Goal: Task Accomplishment & Management: Manage account settings

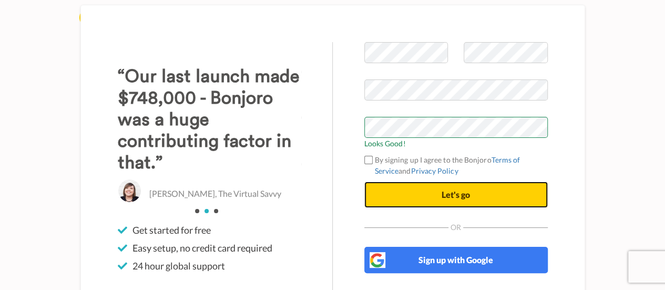
click at [443, 199] on span "Let's go" at bounding box center [455, 194] width 28 height 10
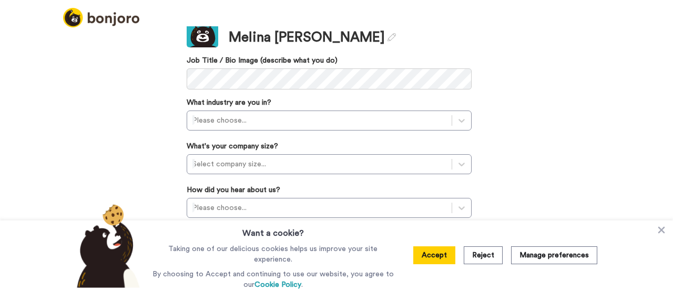
scroll to position [116, 0]
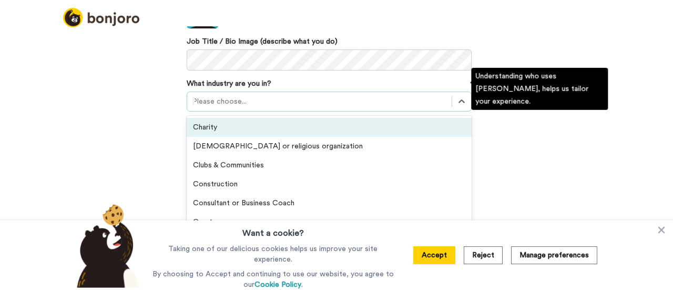
click at [427, 95] on div at bounding box center [319, 101] width 254 height 13
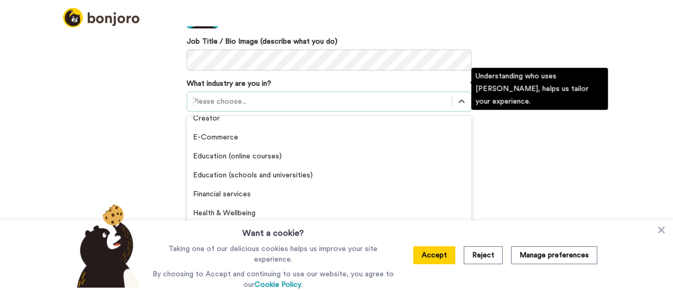
scroll to position [106, 0]
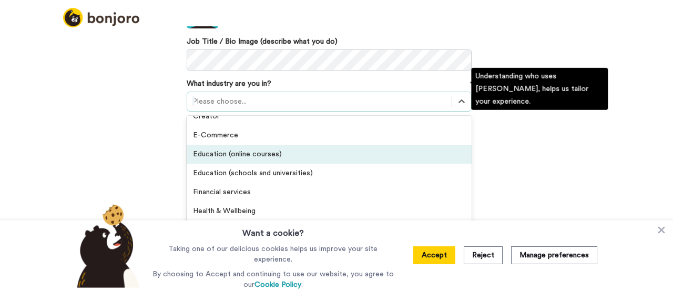
click at [423, 147] on div "Education (online courses)" at bounding box center [329, 154] width 285 height 19
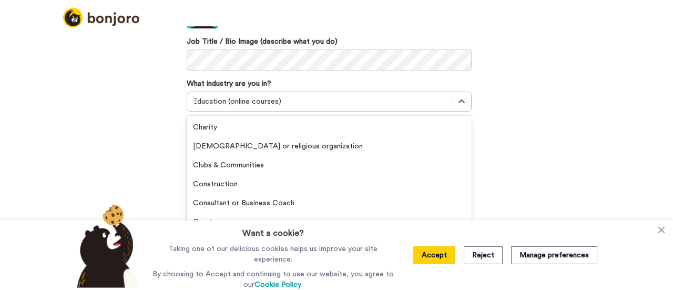
scroll to position [2, 0]
click at [434, 95] on div at bounding box center [319, 101] width 254 height 13
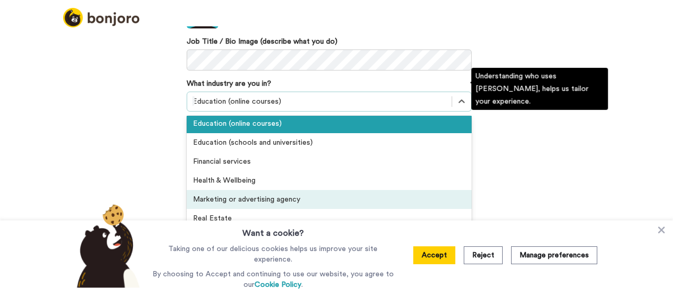
scroll to position [116, 0]
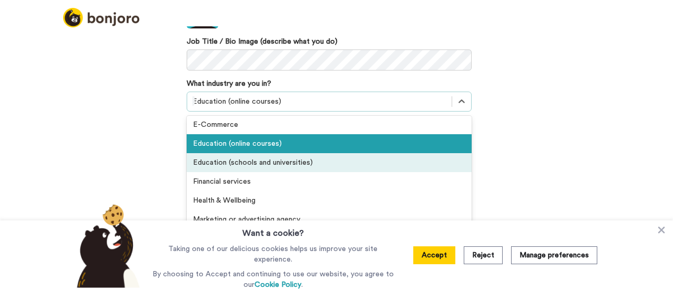
click at [491, 154] on div "Welcome to Bonjoro, Melina We just want to ask few quick questions help customi…" at bounding box center [336, 157] width 673 height 263
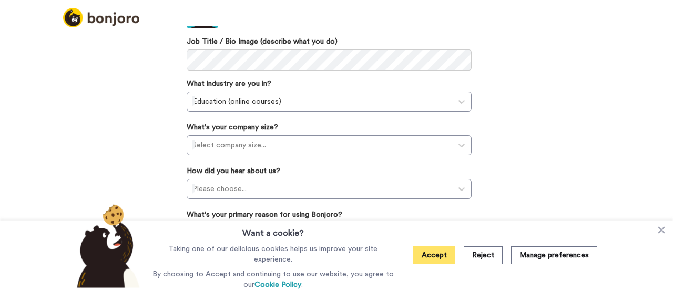
click at [445, 256] on button "Accept" at bounding box center [434, 255] width 42 height 18
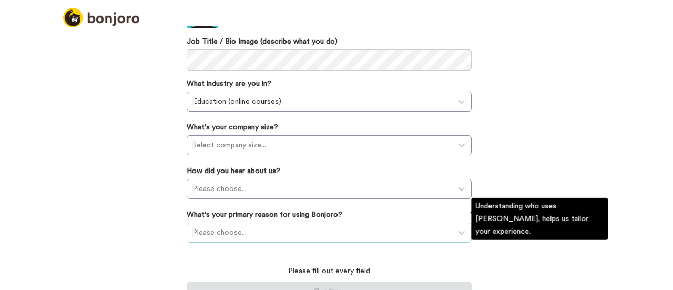
scroll to position [177, 0]
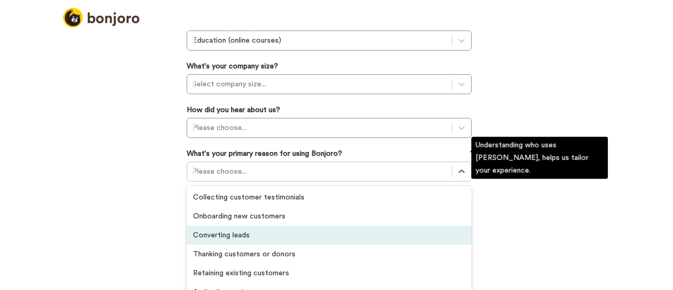
click at [430, 181] on div "option Converting leads focused, 3 of 6. 6 results available. Use Up and Down t…" at bounding box center [329, 171] width 285 height 20
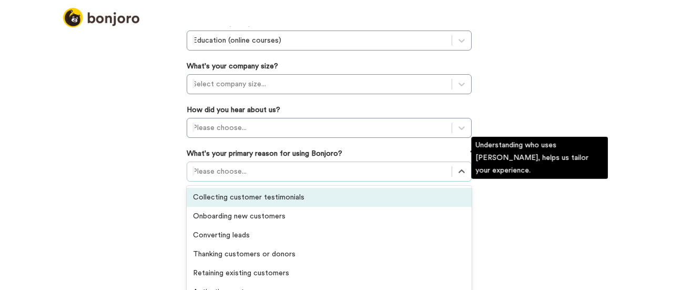
click at [369, 188] on div "Collecting customer testimonials" at bounding box center [329, 197] width 285 height 19
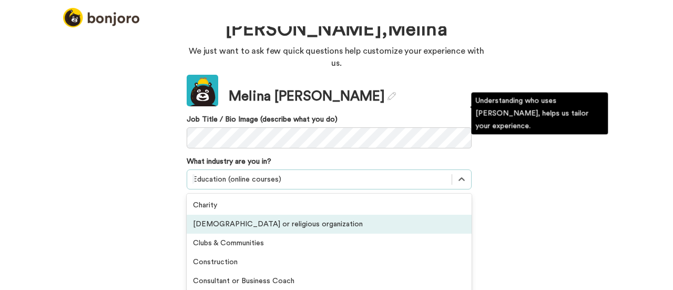
scroll to position [91, 0]
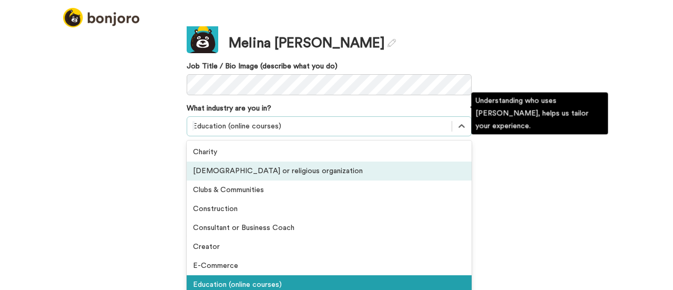
click at [315, 136] on div "option Church or religious organization focused, 2 of 21. 21 results available.…" at bounding box center [329, 126] width 285 height 20
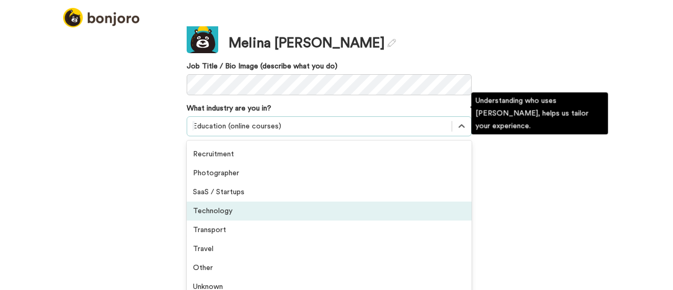
scroll to position [243, 0]
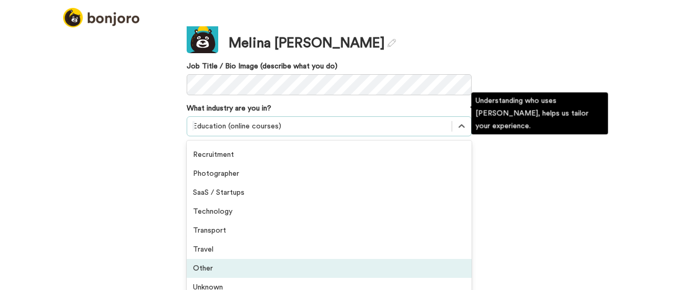
click at [376, 259] on div "Other" at bounding box center [329, 268] width 285 height 19
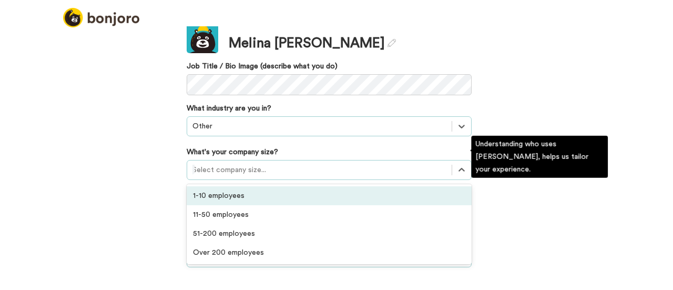
click at [351, 163] on div at bounding box center [319, 169] width 254 height 13
click at [388, 186] on div "1-10 employees" at bounding box center [329, 195] width 285 height 19
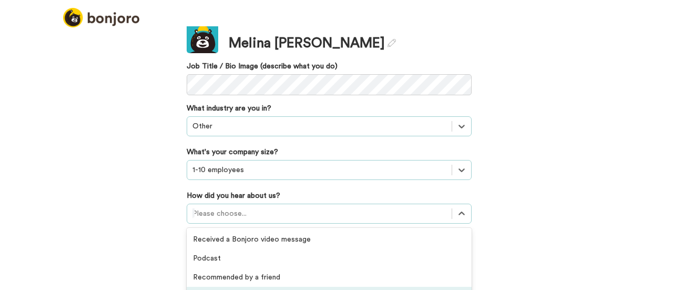
scroll to position [173, 0]
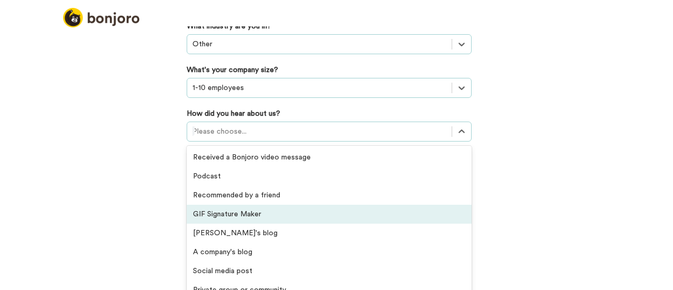
click at [437, 141] on div "option GIF Signature Maker focused, 4 of 20. 20 results available. Use Up and D…" at bounding box center [329, 131] width 285 height 20
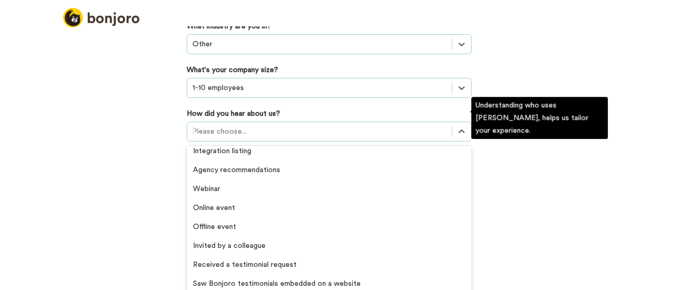
scroll to position [225, 0]
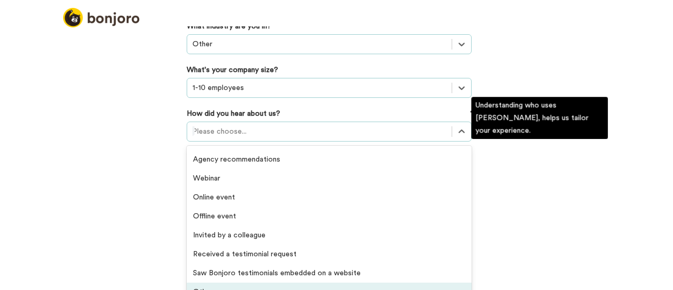
click at [407, 282] on div "Others" at bounding box center [329, 291] width 285 height 19
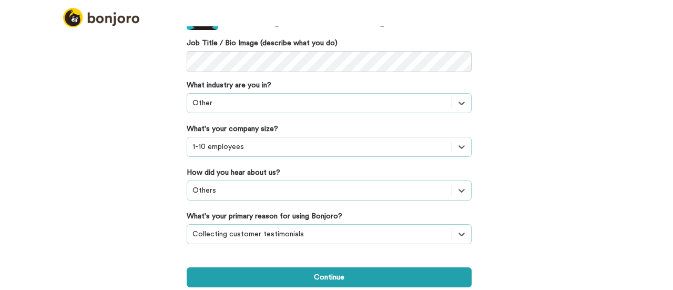
scroll to position [100, 0]
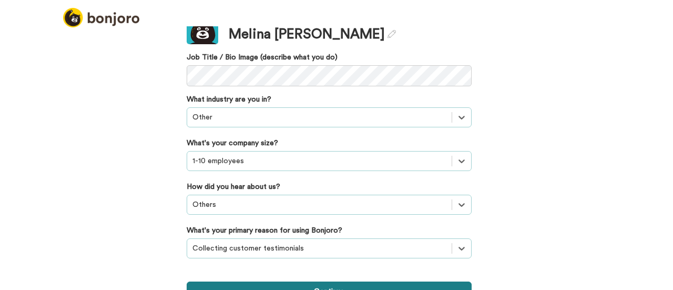
click at [390, 281] on button "Continue" at bounding box center [329, 291] width 285 height 20
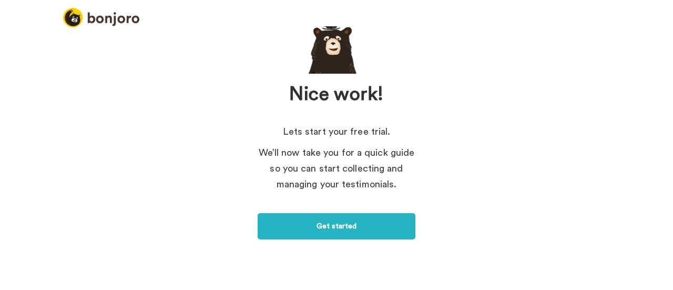
scroll to position [102, 0]
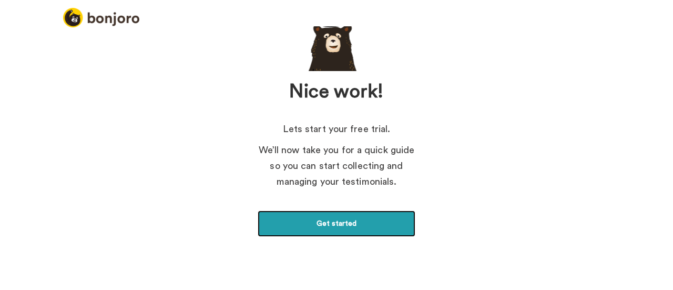
click at [341, 220] on link "Get started" at bounding box center [336, 223] width 158 height 26
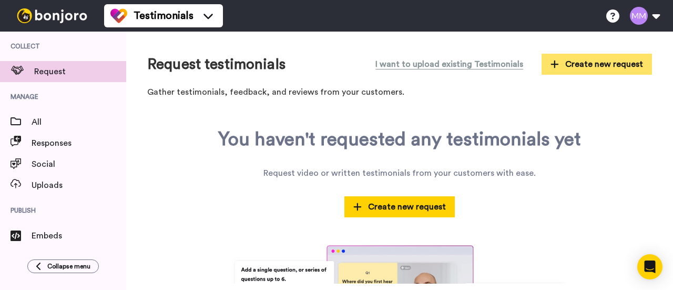
click at [545, 65] on button "Create new request" at bounding box center [596, 64] width 110 height 21
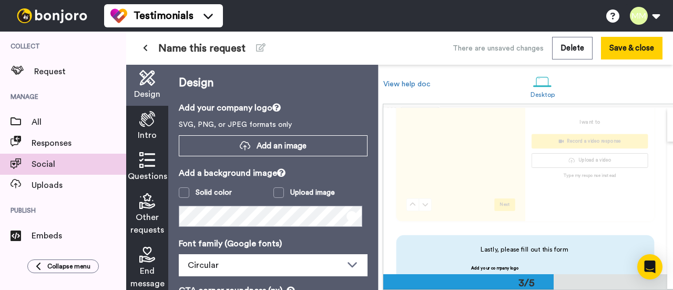
scroll to position [102, 0]
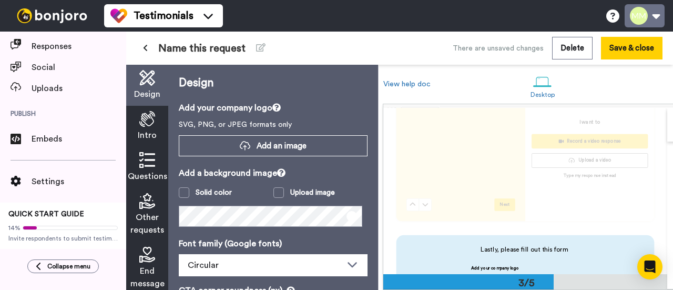
click at [639, 21] on button at bounding box center [644, 15] width 40 height 23
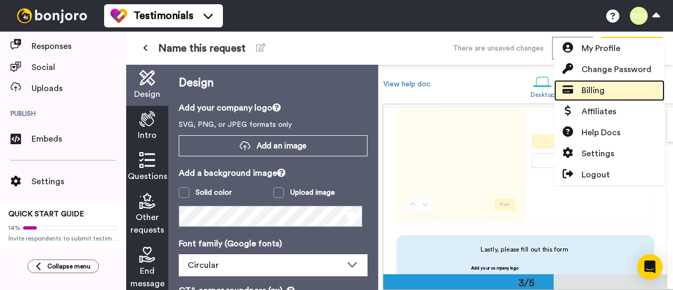
click at [607, 85] on link "Billing" at bounding box center [609, 90] width 110 height 21
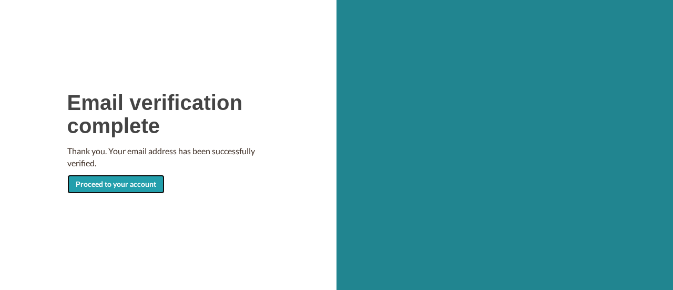
click at [127, 190] on link "Proceed to your account" at bounding box center [115, 183] width 97 height 19
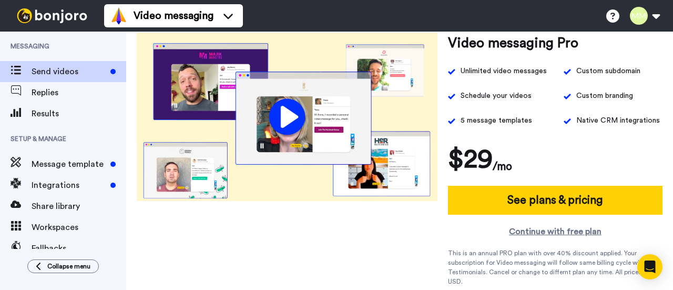
scroll to position [182, 0]
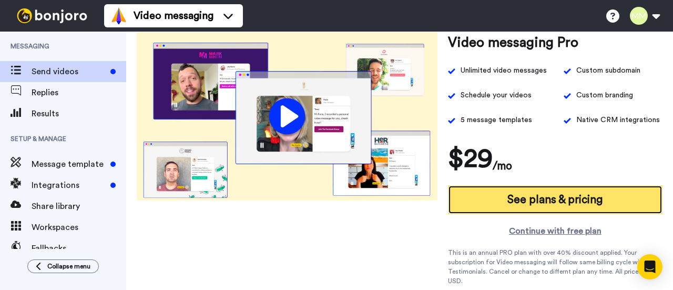
click at [547, 196] on h4 "See plans & pricing" at bounding box center [554, 199] width 95 height 17
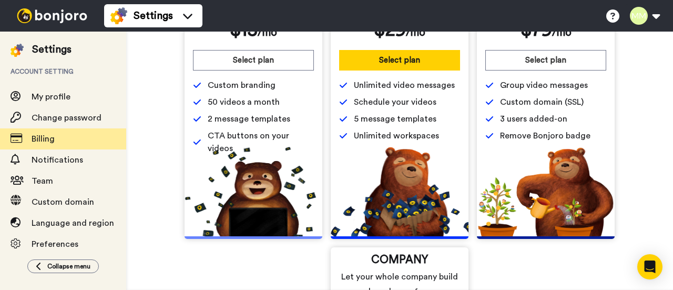
scroll to position [90, 0]
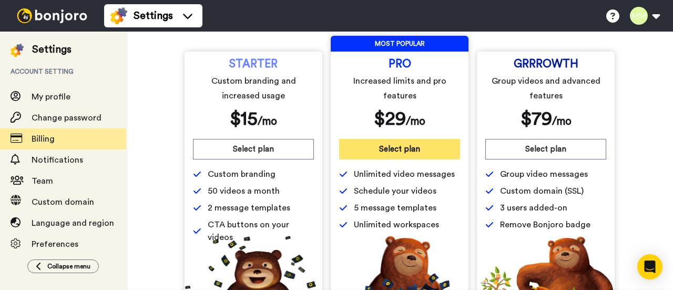
click at [389, 149] on button "Select plan" at bounding box center [399, 149] width 121 height 20
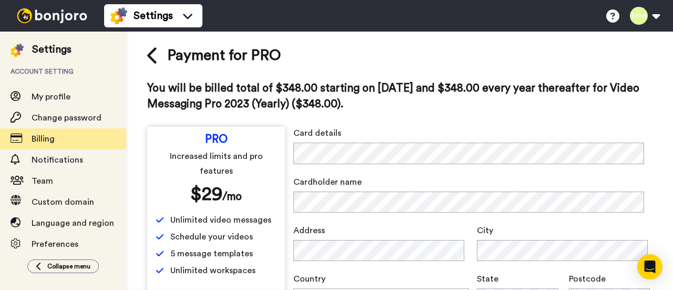
scroll to position [7, 0]
click at [150, 59] on icon at bounding box center [153, 56] width 12 height 18
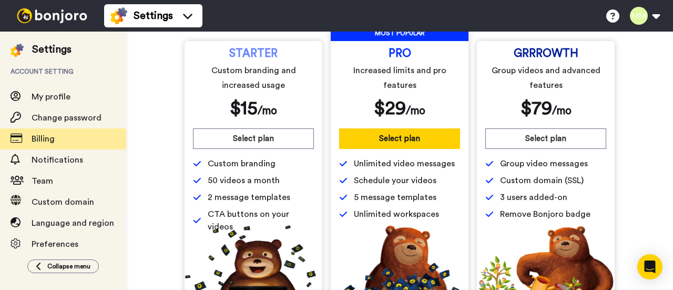
scroll to position [91, 0]
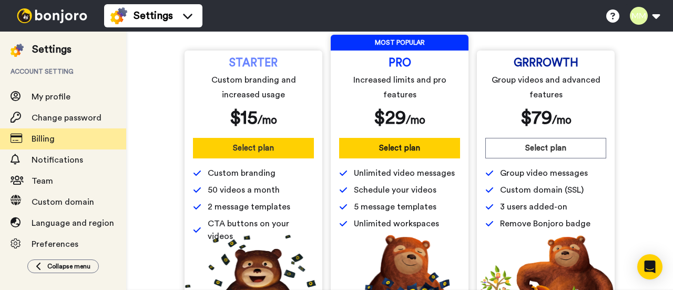
click at [234, 149] on button "Select plan" at bounding box center [253, 148] width 121 height 20
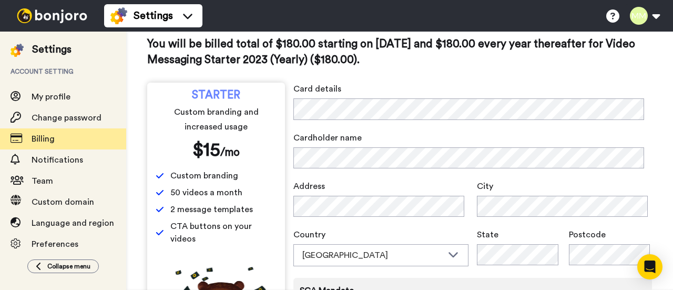
scroll to position [53, 0]
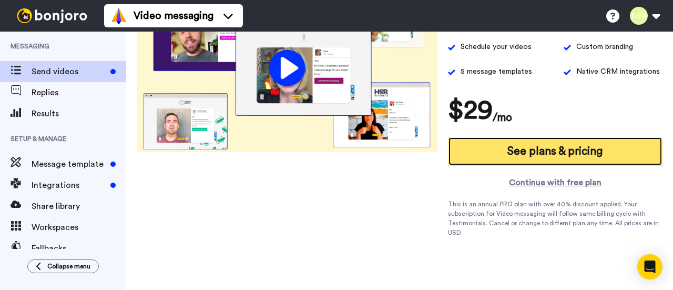
click at [527, 147] on h4 "See plans & pricing" at bounding box center [554, 150] width 95 height 17
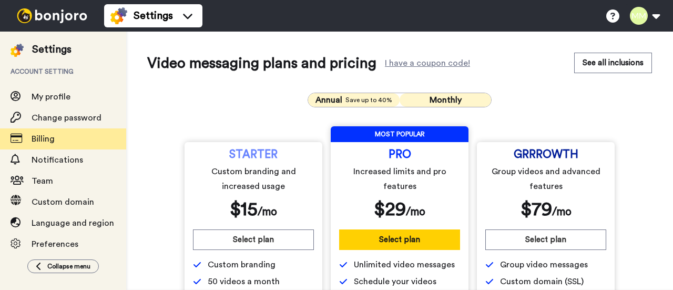
click at [415, 104] on button "Monthly" at bounding box center [444, 100] width 91 height 14
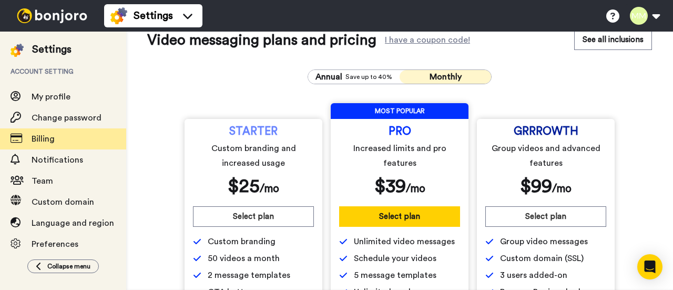
scroll to position [24, 0]
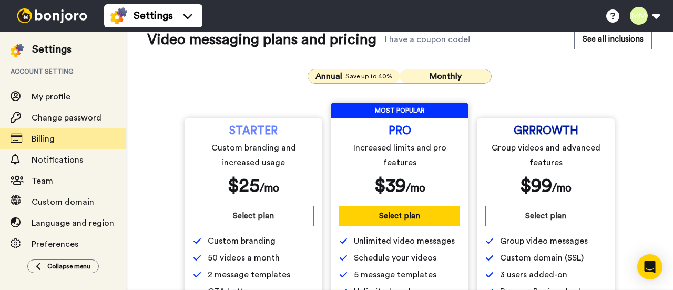
click at [351, 76] on span "Save up to 40%" at bounding box center [368, 76] width 47 height 8
click at [429, 77] on span "Monthly" at bounding box center [445, 76] width 32 height 8
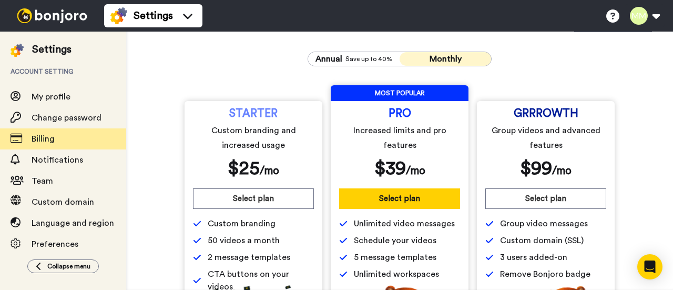
scroll to position [40, 0]
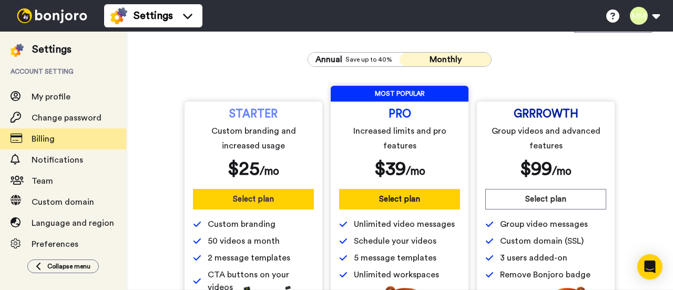
click at [286, 201] on button "Select plan" at bounding box center [253, 199] width 121 height 20
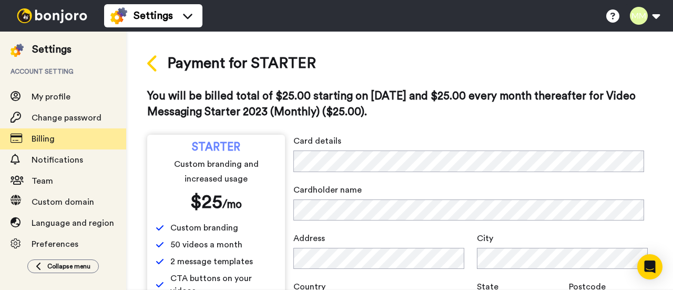
click at [152, 71] on icon at bounding box center [153, 63] width 12 height 18
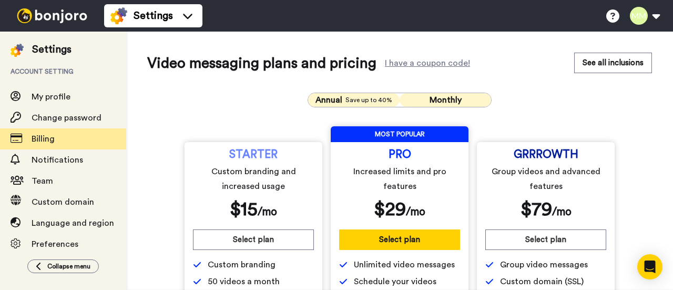
click at [403, 102] on button "Monthly" at bounding box center [444, 100] width 91 height 14
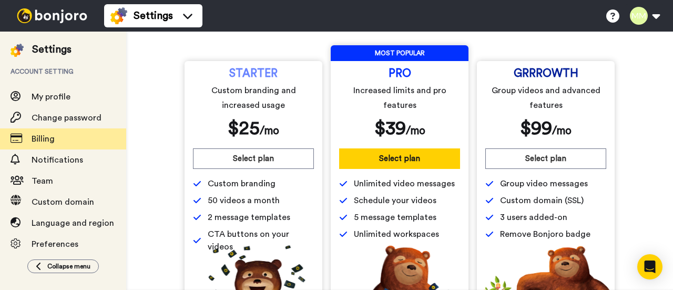
scroll to position [83, 0]
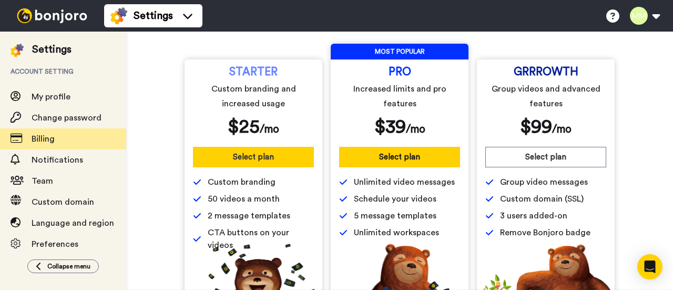
click at [268, 156] on button "Select plan" at bounding box center [253, 157] width 121 height 20
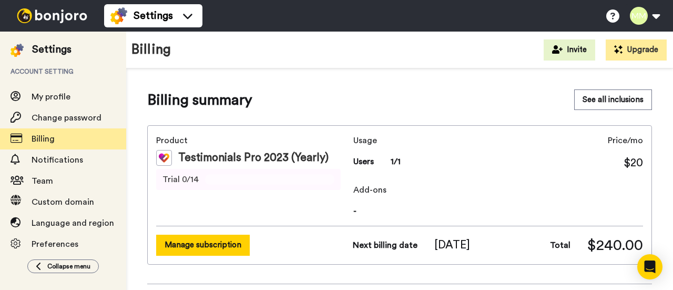
click at [218, 243] on button "Manage subscription" at bounding box center [203, 244] width 94 height 20
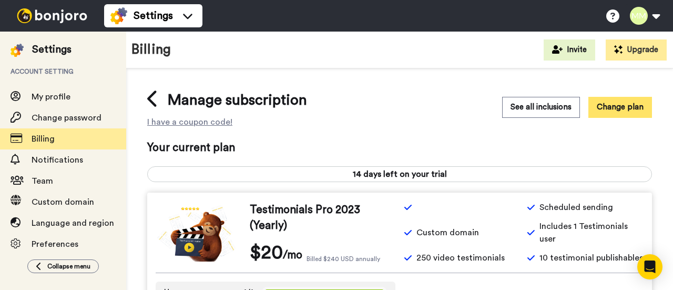
click at [599, 108] on button "Change plan" at bounding box center [620, 107] width 64 height 20
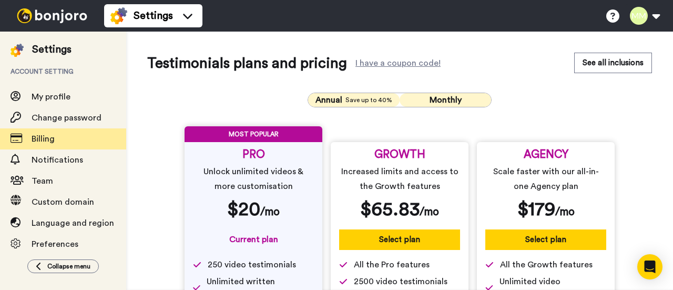
click at [455, 98] on span "Monthly" at bounding box center [445, 100] width 32 height 8
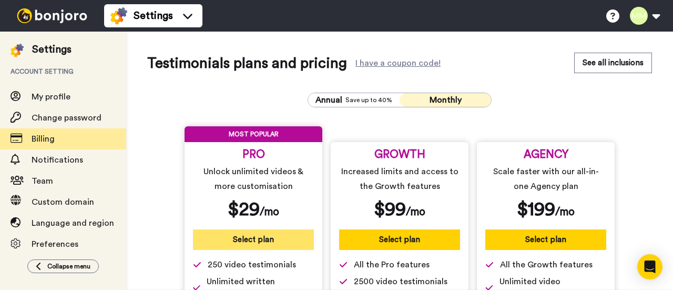
click at [255, 243] on button "Select plan" at bounding box center [253, 239] width 121 height 20
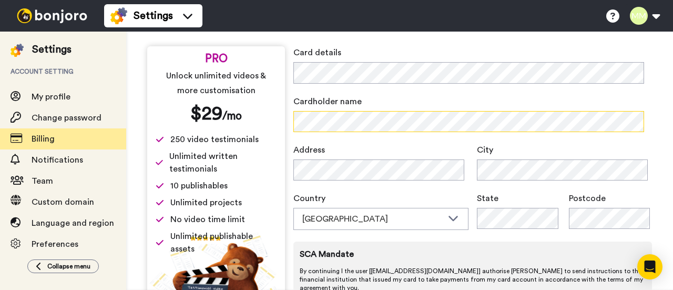
scroll to position [87, 0]
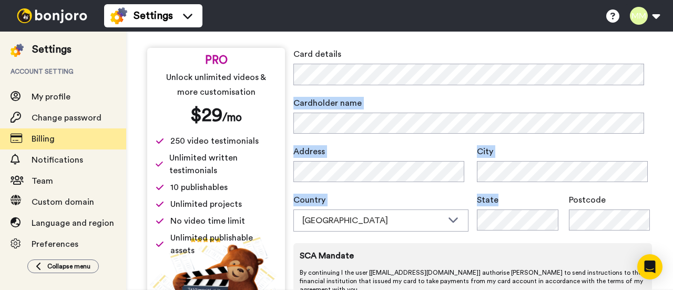
click at [611, 220] on div "Card details Cardholder name Address City Country Australia Australia United Ki…" at bounding box center [472, 188] width 358 height 281
copy div "Cardholder name Address City Country Australia Australia United Kingdom United …"
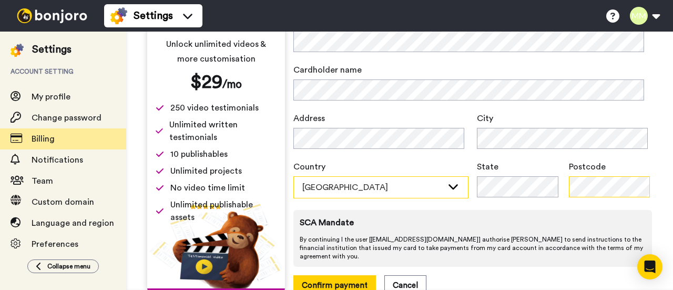
scroll to position [152, 0]
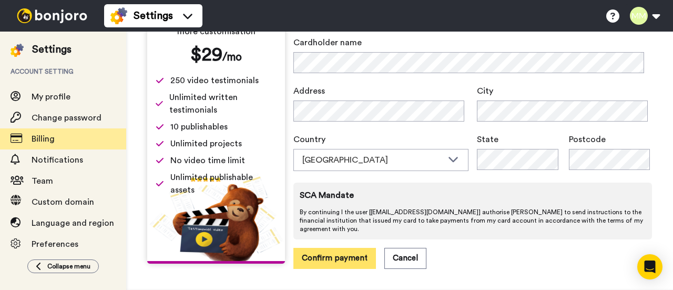
click at [323, 252] on button "Confirm payment" at bounding box center [334, 258] width 83 height 20
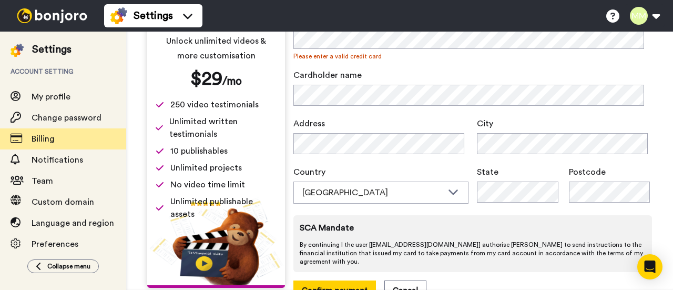
scroll to position [161, 0]
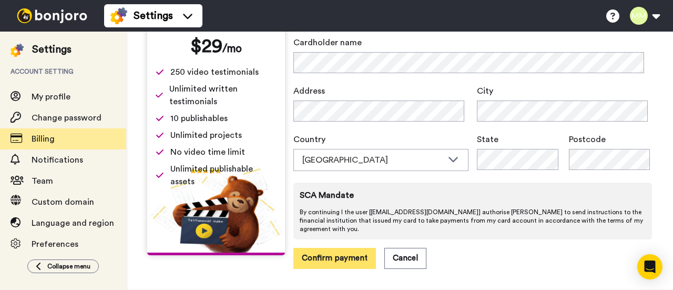
click at [346, 248] on button "Confirm payment" at bounding box center [334, 258] width 83 height 20
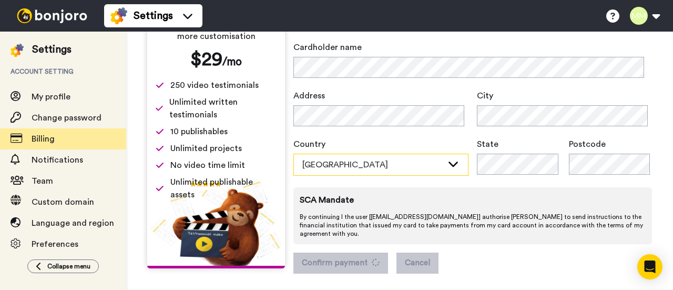
scroll to position [147, 0]
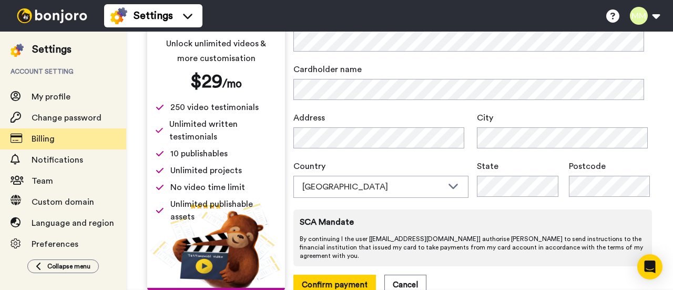
scroll to position [152, 0]
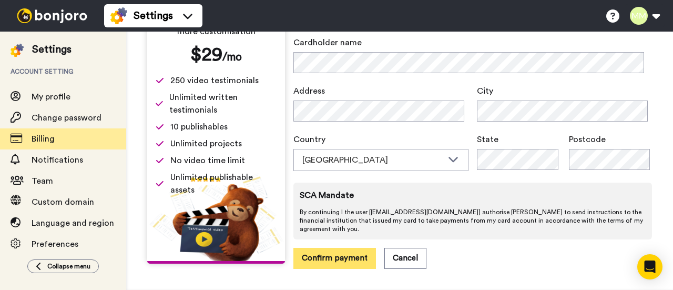
click at [337, 253] on button "Confirm payment" at bounding box center [334, 258] width 83 height 20
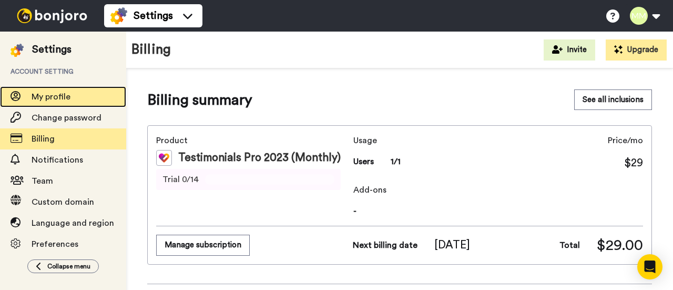
click at [49, 101] on span "My profile" at bounding box center [79, 96] width 95 height 13
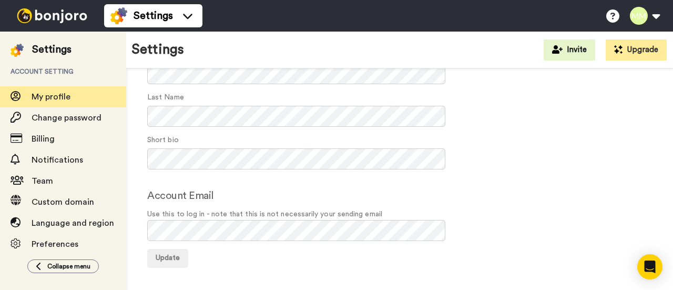
click at [60, 15] on img at bounding box center [52, 15] width 79 height 15
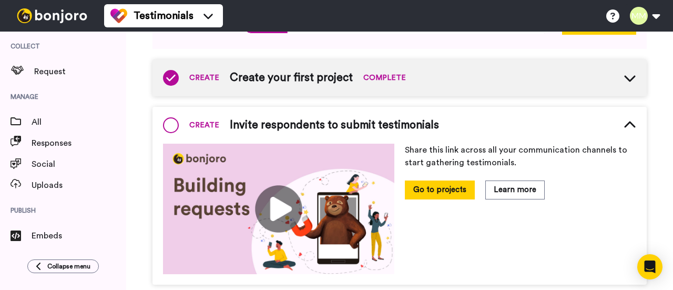
click at [624, 80] on icon at bounding box center [629, 79] width 11 height 6
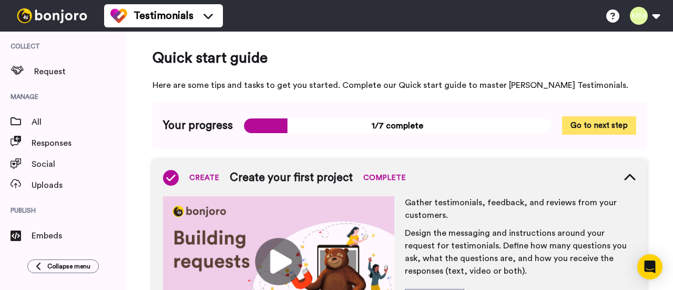
click at [568, 121] on button "Go to next step" at bounding box center [599, 125] width 74 height 18
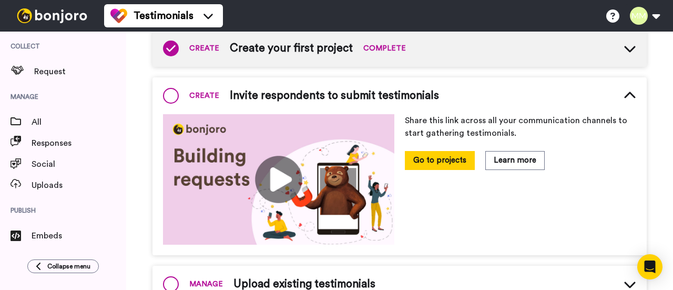
scroll to position [137, 0]
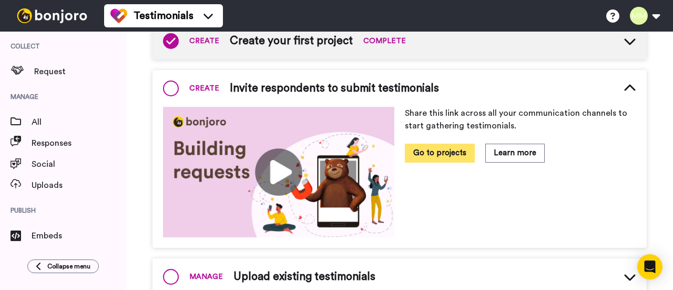
click at [447, 150] on button "Go to projects" at bounding box center [440, 152] width 70 height 18
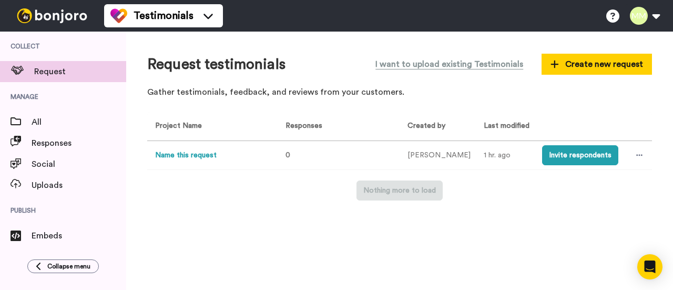
click at [180, 156] on button "Name this request" at bounding box center [185, 155] width 61 height 11
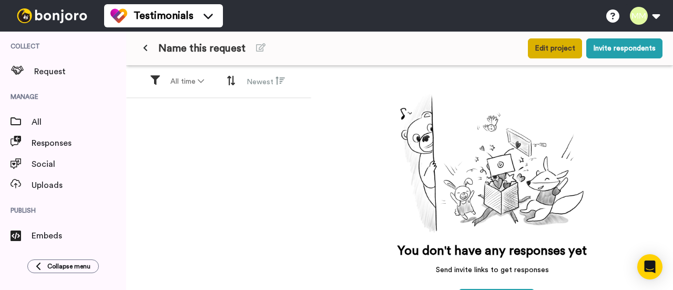
click at [547, 46] on button "Edit project" at bounding box center [555, 48] width 54 height 20
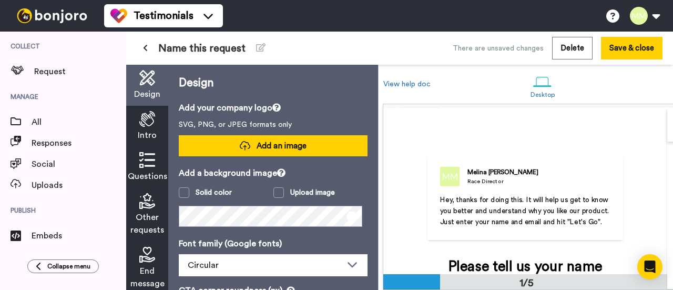
click at [300, 144] on span "Add an image" at bounding box center [281, 145] width 50 height 11
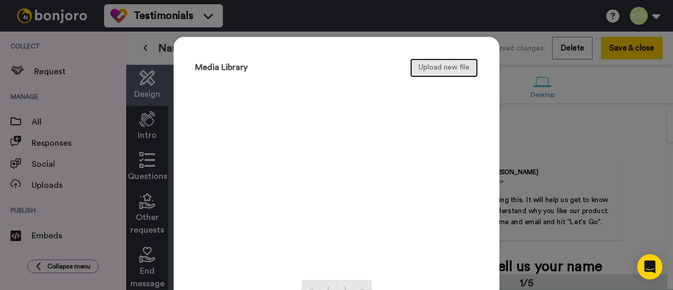
click at [424, 71] on button "Upload new file" at bounding box center [444, 67] width 68 height 19
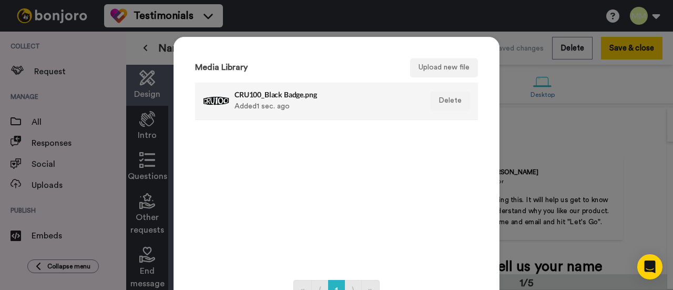
click at [380, 111] on div "CRU100_Black Badge.png Added 1 sec. ago" at bounding box center [324, 101] width 181 height 26
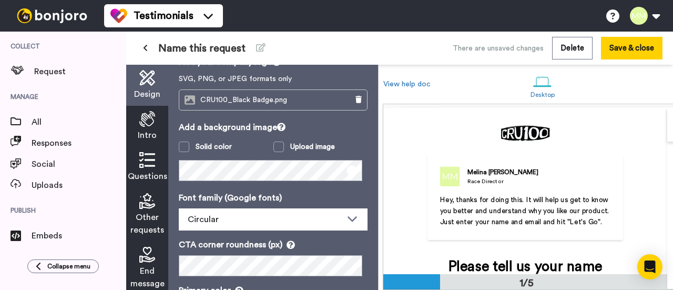
scroll to position [55, 0]
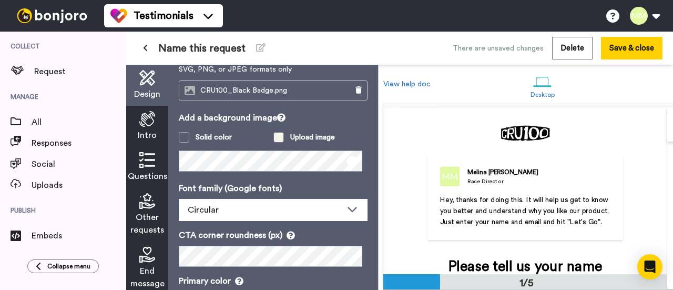
click at [277, 136] on span at bounding box center [278, 137] width 11 height 11
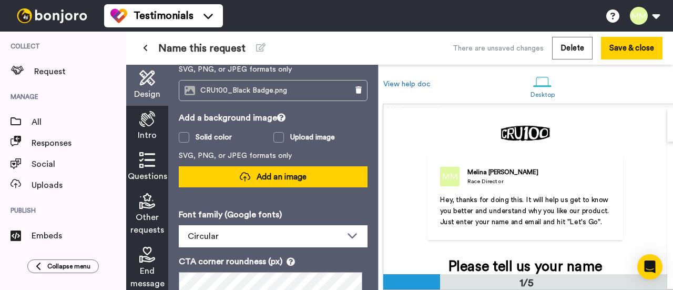
click at [256, 171] on span "Add an image" at bounding box center [281, 176] width 50 height 11
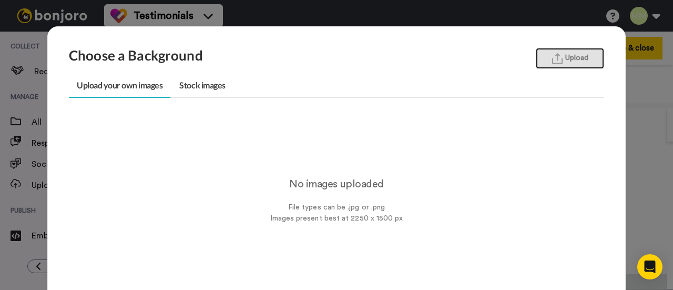
click at [552, 65] on button "Upload" at bounding box center [569, 58] width 68 height 21
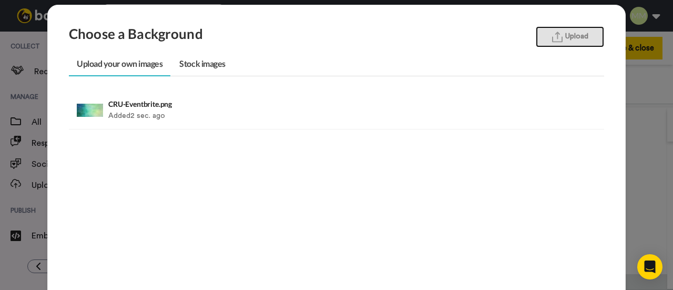
scroll to position [23, 0]
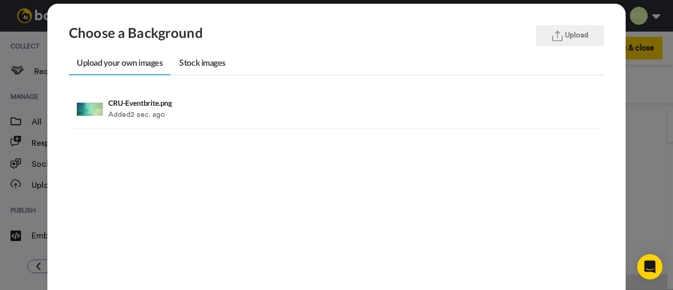
click at [266, 122] on li "CRU-Eventbrite.png Added 2 sec. ago Delete" at bounding box center [336, 109] width 535 height 37
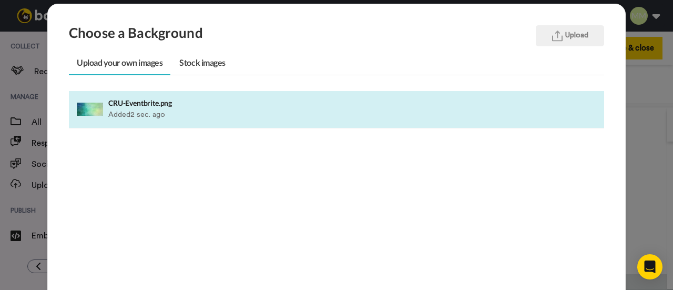
click at [266, 122] on li "CRU-Eventbrite.png Added 2 sec. ago Delete" at bounding box center [336, 109] width 535 height 37
click at [139, 104] on h4 "CRU-Eventbrite.png" at bounding box center [284, 103] width 353 height 8
click at [278, 99] on h4 "CRU-Eventbrite.png" at bounding box center [284, 103] width 353 height 8
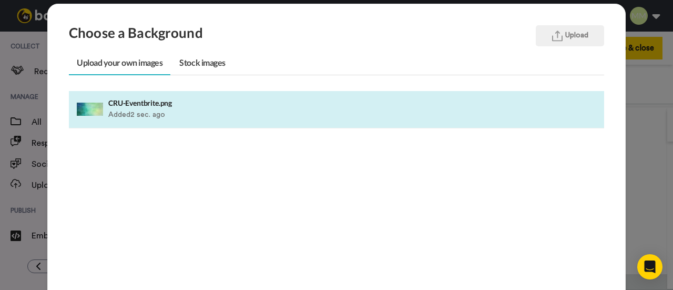
click at [278, 99] on h4 "CRU-Eventbrite.png" at bounding box center [284, 103] width 353 height 8
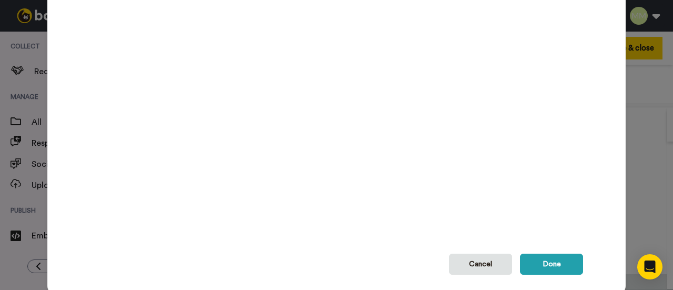
scroll to position [176, 0]
click at [520, 257] on button "Done" at bounding box center [551, 263] width 63 height 21
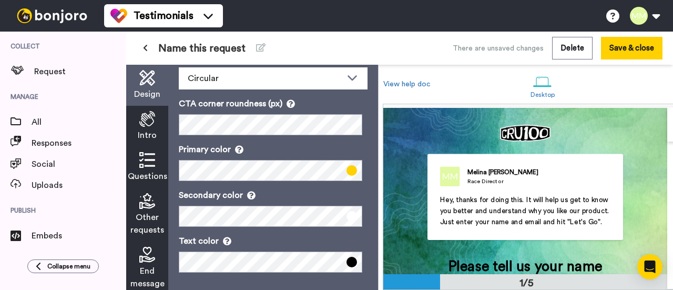
scroll to position [213, 0]
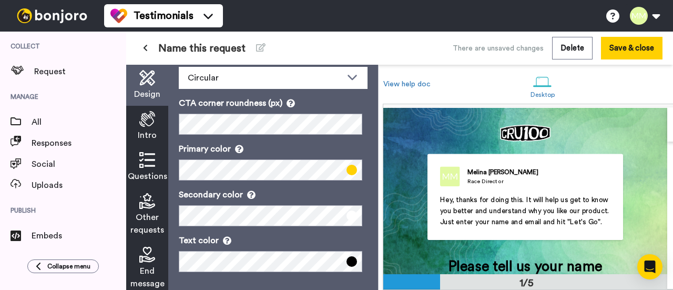
click at [347, 167] on span at bounding box center [351, 169] width 11 height 11
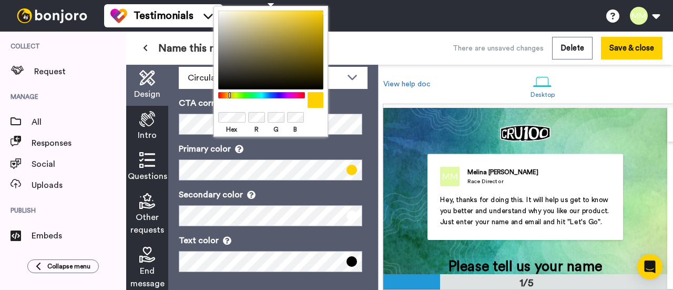
click at [270, 190] on p "Secondary color" at bounding box center [273, 194] width 189 height 13
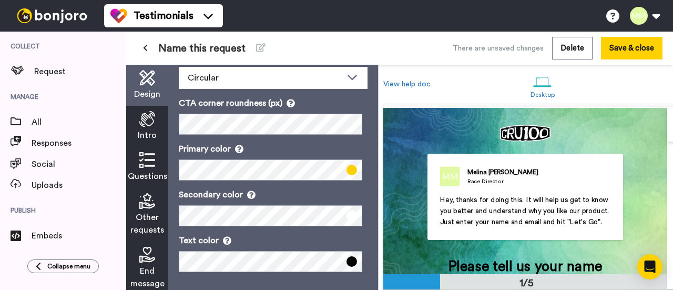
scroll to position [229, 0]
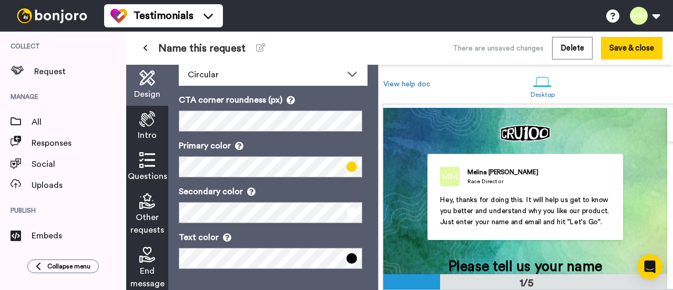
click at [347, 161] on span at bounding box center [351, 166] width 11 height 11
click at [337, 185] on p "Secondary color" at bounding box center [273, 191] width 189 height 13
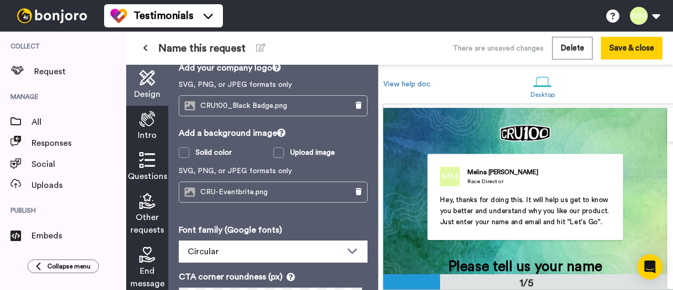
scroll to position [0, 0]
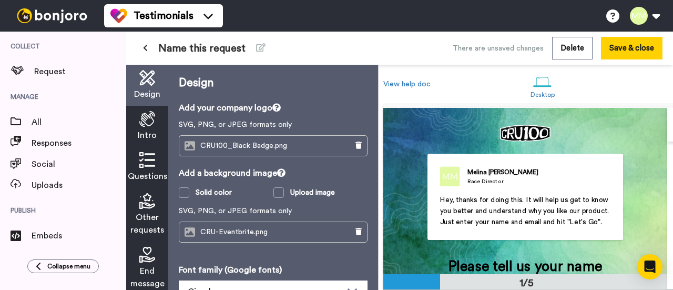
click at [138, 123] on div "Intro" at bounding box center [147, 126] width 42 height 41
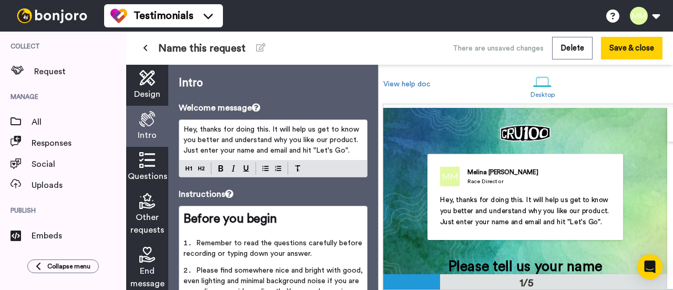
click at [236, 133] on p "Hey, thanks for doing this. It will help us get to know you better and understa…" at bounding box center [272, 140] width 179 height 32
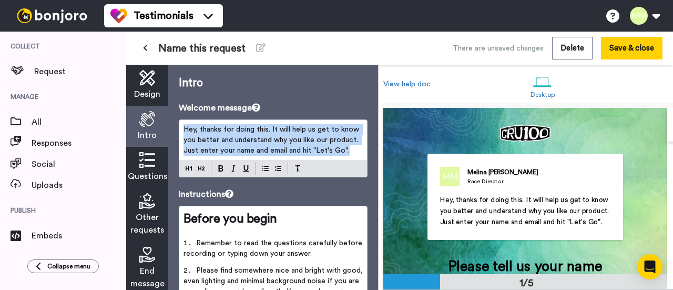
click at [236, 133] on p "Hey, thanks for doing this. It will help us get to know you better and understa…" at bounding box center [272, 140] width 179 height 32
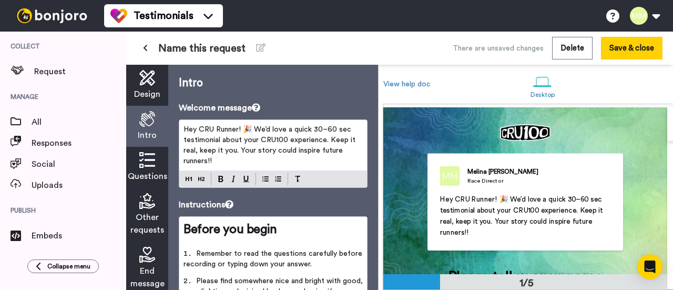
click at [255, 130] on span "Hey CRU Runner! 🎉 We’d love a quick 30–60 sec testimonial about your CRU100 exp…" at bounding box center [270, 145] width 174 height 39
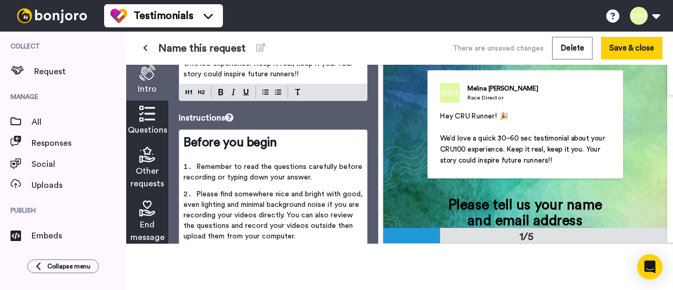
scroll to position [46, 0]
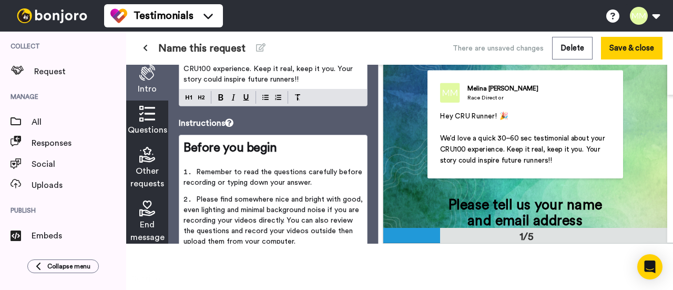
click at [146, 106] on icon at bounding box center [147, 114] width 16 height 16
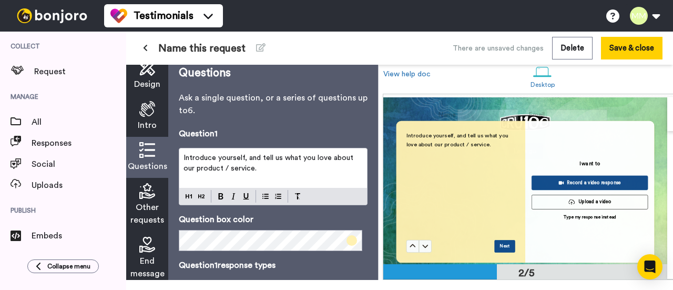
scroll to position [201, 0]
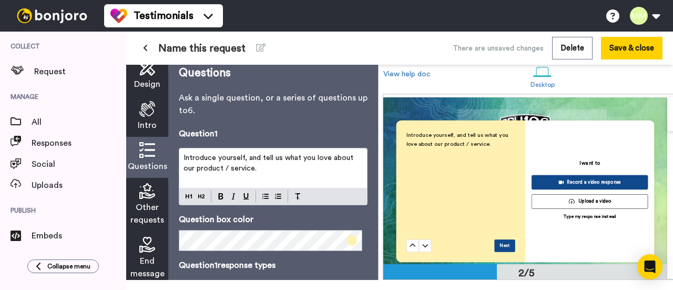
click at [257, 167] on p "Introduce yourself, and tell us what you love about our product / service." at bounding box center [272, 162] width 179 height 21
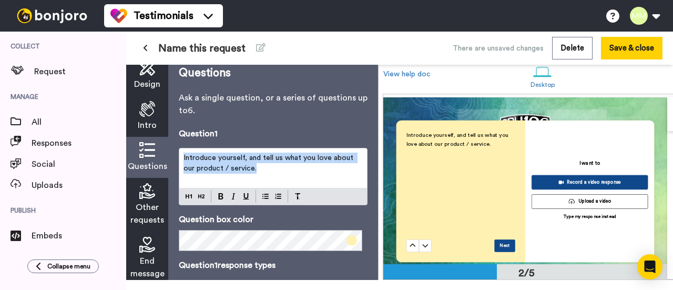
click at [257, 167] on p "Introduce yourself, and tell us what you love about our product / service." at bounding box center [272, 162] width 179 height 21
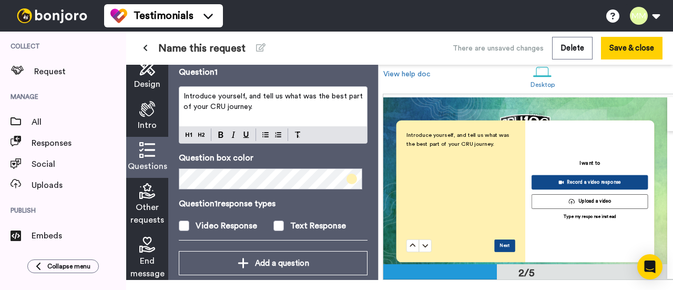
scroll to position [86, 0]
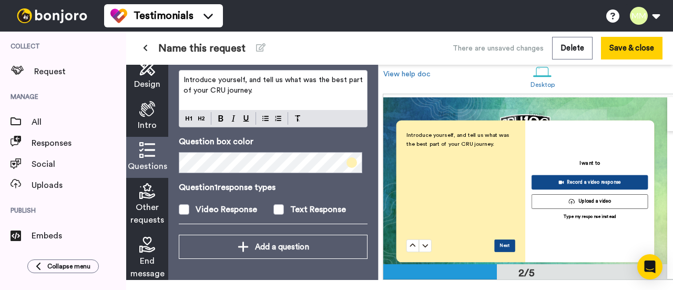
click at [346, 157] on span at bounding box center [351, 162] width 11 height 11
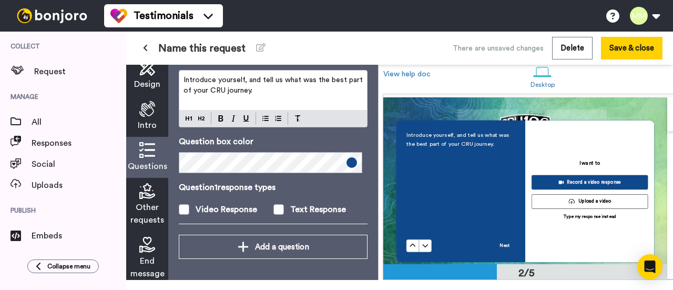
click at [307, 181] on p "Question 1 response types" at bounding box center [273, 187] width 189 height 13
click at [277, 204] on span at bounding box center [278, 209] width 11 height 11
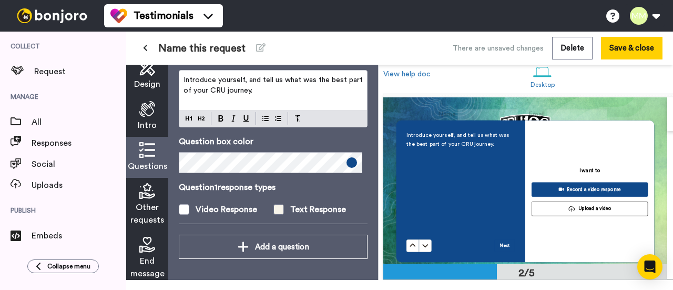
click at [277, 204] on span at bounding box center [278, 209] width 11 height 11
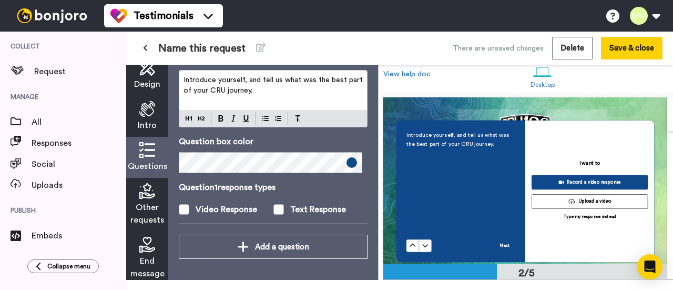
click at [154, 194] on icon at bounding box center [147, 191] width 16 height 16
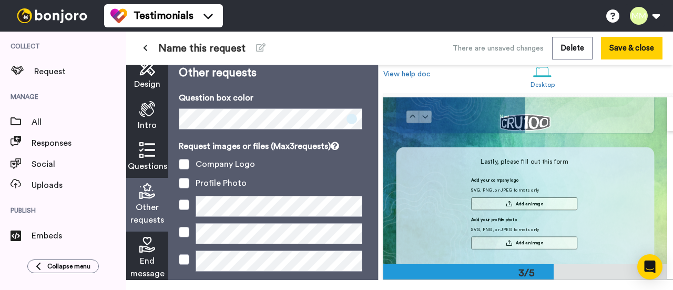
scroll to position [335, 0]
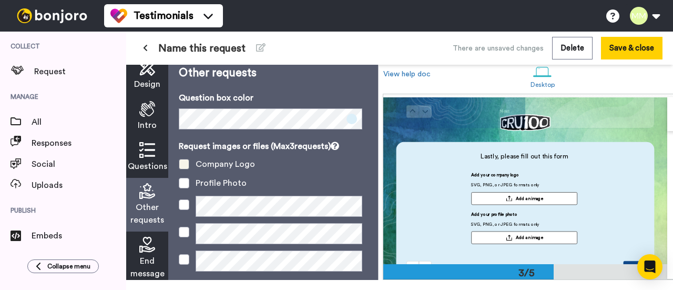
click at [181, 160] on span at bounding box center [184, 164] width 11 height 11
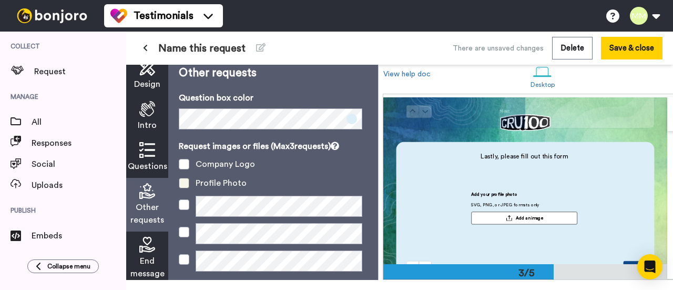
click at [183, 183] on span at bounding box center [184, 183] width 11 height 11
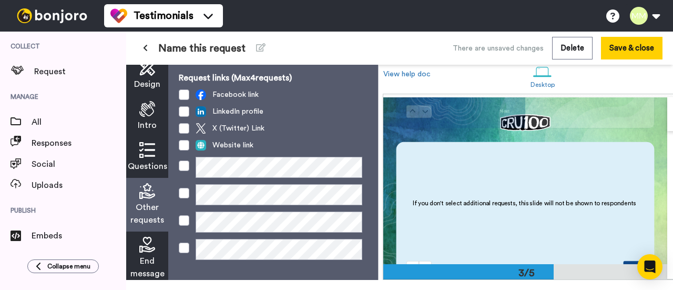
scroll to position [60, 0]
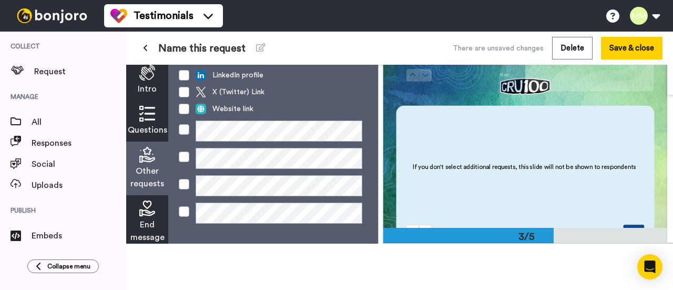
click at [150, 200] on icon at bounding box center [147, 208] width 16 height 16
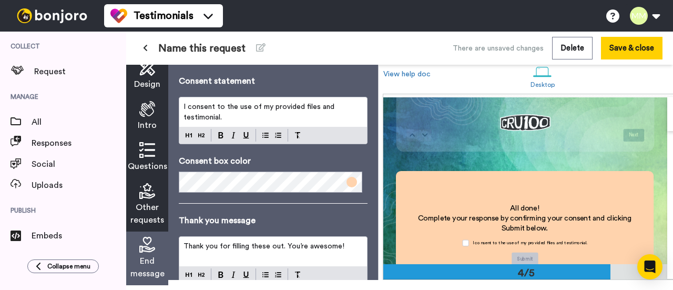
scroll to position [11, 0]
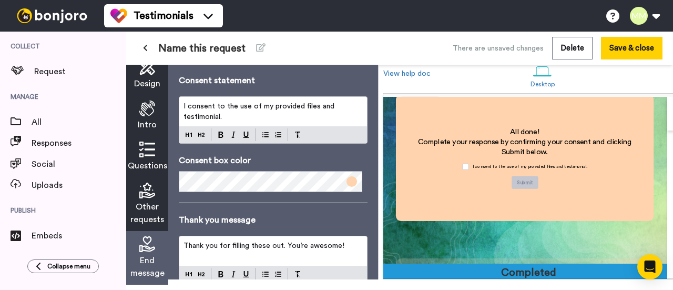
click at [278, 242] on span "Thank you for filling these out. You’re awesome!" at bounding box center [263, 245] width 161 height 7
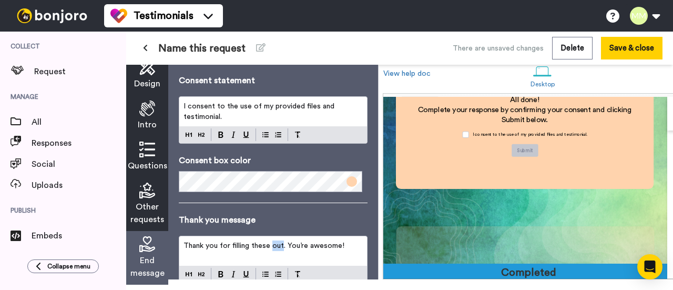
scroll to position [11, 0]
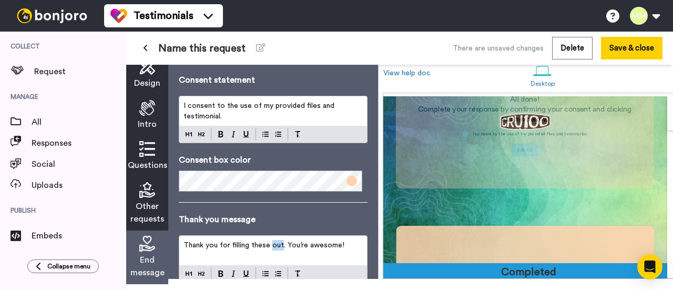
click at [278, 241] on span "Thank you for filling these out. You’re awesome!" at bounding box center [263, 244] width 161 height 7
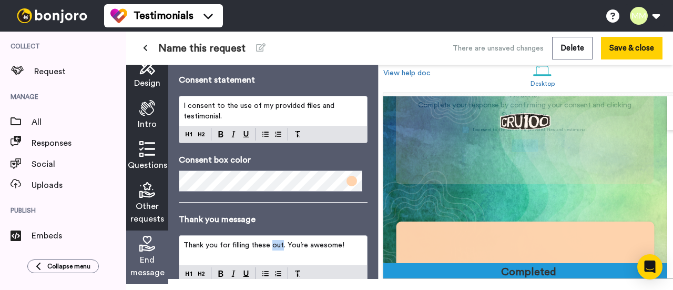
click at [278, 241] on span "Thank you for filling these out. You’re awesome!" at bounding box center [263, 244] width 161 height 7
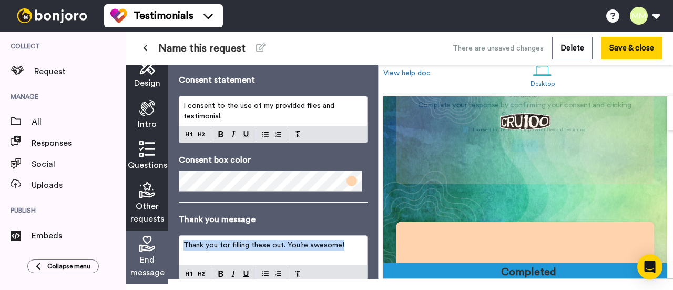
click at [278, 241] on span "Thank you for filling these out. You’re awesome!" at bounding box center [263, 244] width 161 height 7
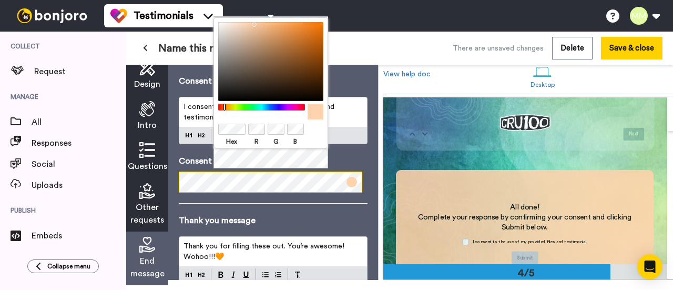
scroll to position [467, 0]
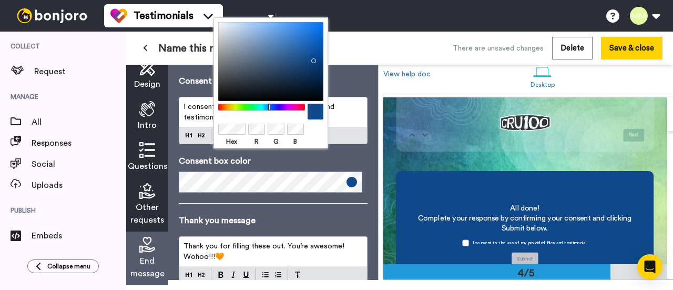
click at [280, 214] on p "Thank you message" at bounding box center [273, 220] width 189 height 13
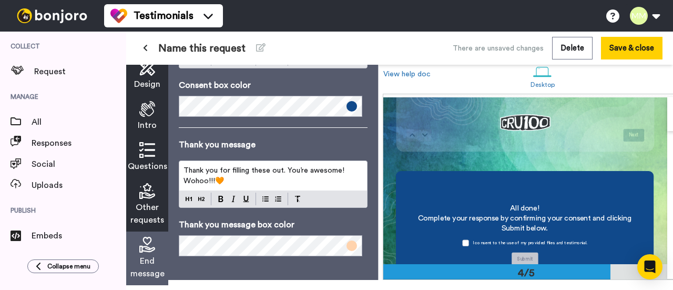
scroll to position [239, 0]
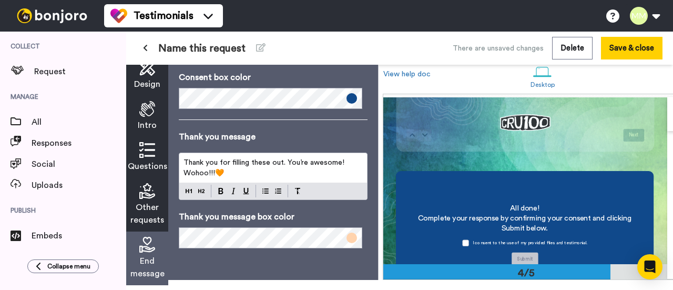
click at [347, 232] on span at bounding box center [351, 237] width 11 height 11
click at [294, 243] on div "End message Consent message All done! Complete your response by confirming your…" at bounding box center [273, 167] width 210 height 225
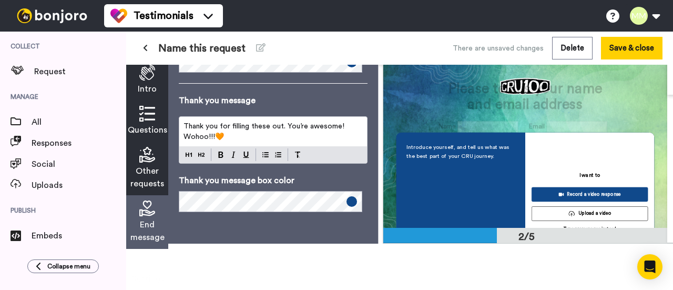
scroll to position [155, 0]
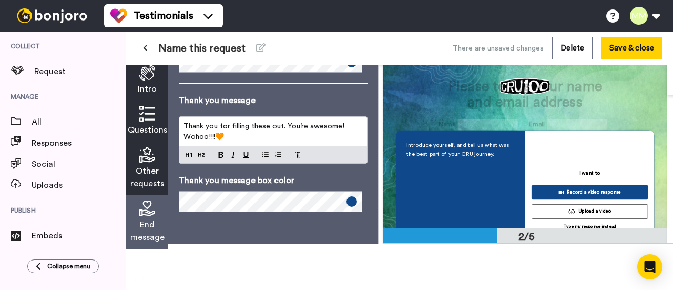
click at [153, 123] on span "Questions" at bounding box center [147, 129] width 39 height 13
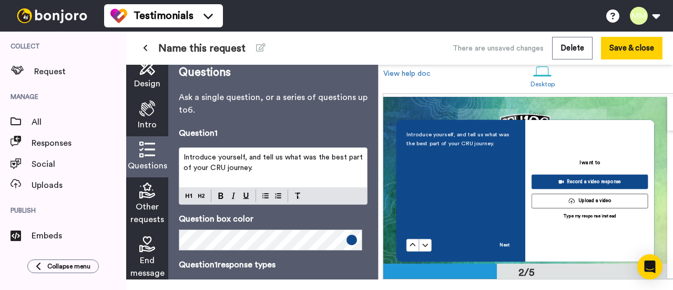
scroll to position [10, 0]
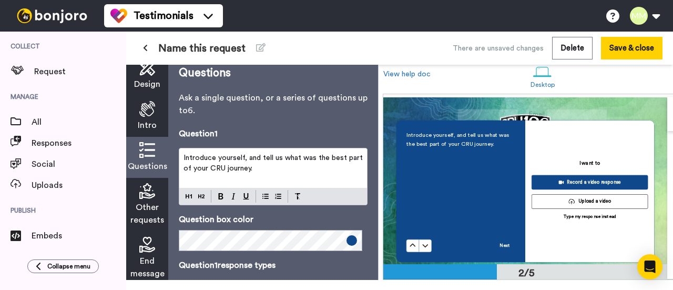
click at [276, 170] on p "Introduce yourself, and tell us what was the best part of your CRU journey." at bounding box center [272, 162] width 179 height 21
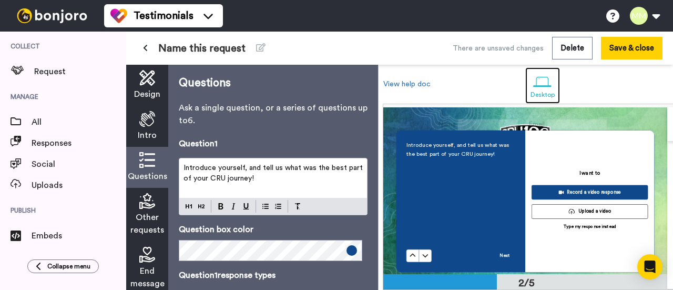
click at [535, 92] on div "Desktop" at bounding box center [542, 94] width 25 height 7
click at [538, 94] on div "Desktop" at bounding box center [542, 94] width 25 height 7
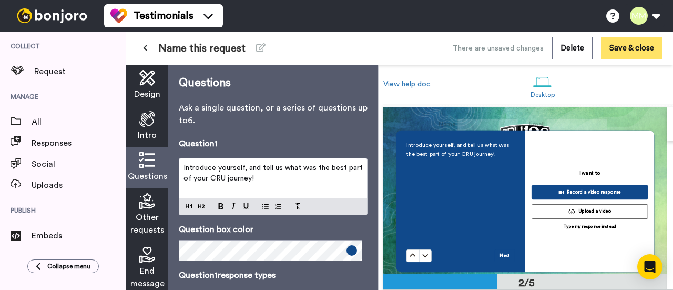
click at [626, 54] on button "Save & close" at bounding box center [631, 48] width 61 height 23
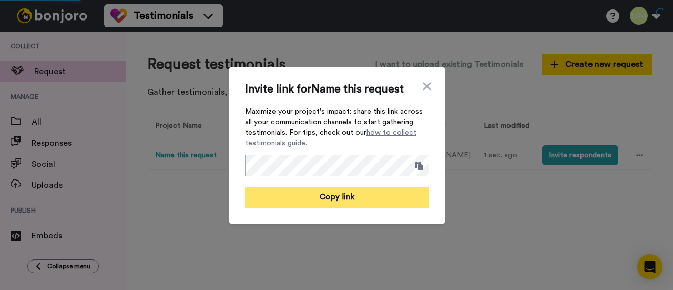
click at [365, 197] on button "Copy link" at bounding box center [337, 197] width 184 height 21
click at [296, 196] on button "Link copied!" at bounding box center [337, 197] width 184 height 21
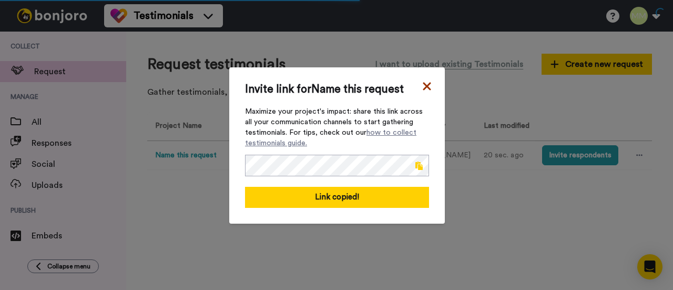
click at [423, 86] on icon at bounding box center [427, 86] width 8 height 8
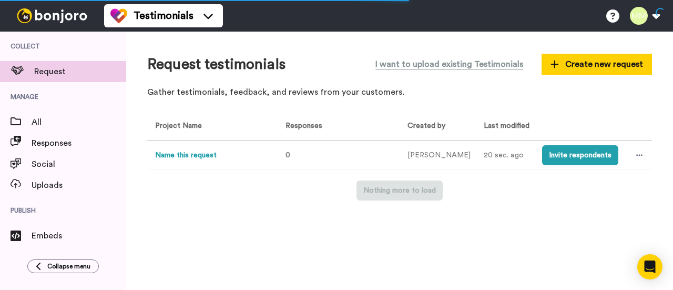
click at [198, 156] on button "Name this request" at bounding box center [185, 155] width 61 height 11
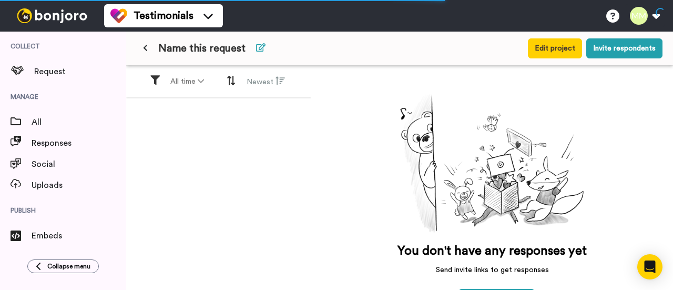
click at [260, 46] on icon at bounding box center [260, 47] width 9 height 8
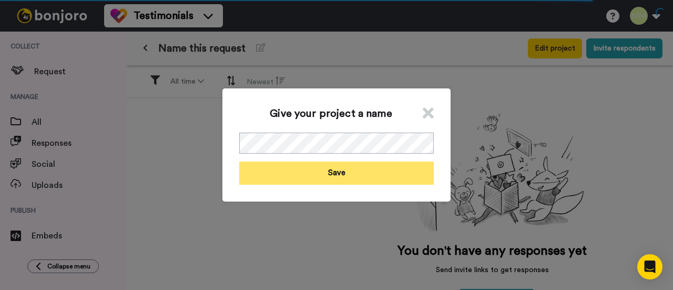
click at [273, 180] on button "Save" at bounding box center [336, 172] width 194 height 23
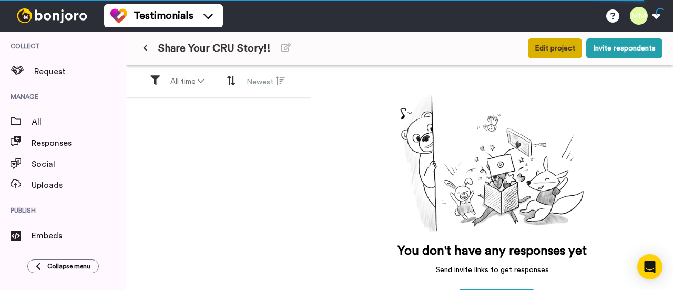
click at [542, 53] on button "Edit project" at bounding box center [555, 48] width 54 height 20
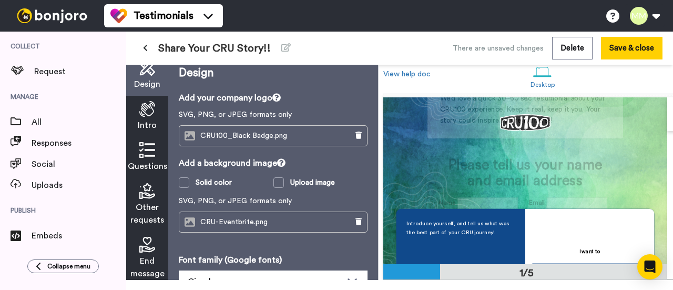
scroll to position [87, 0]
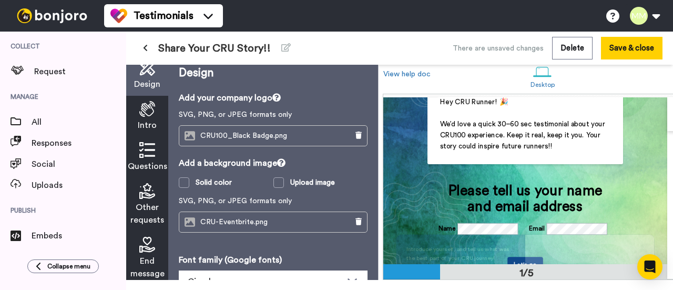
click at [515, 184] on div "Introduce yourself, and tell us what was the best part of your CRU journey! Nex…" at bounding box center [525, 260] width 284 height 166
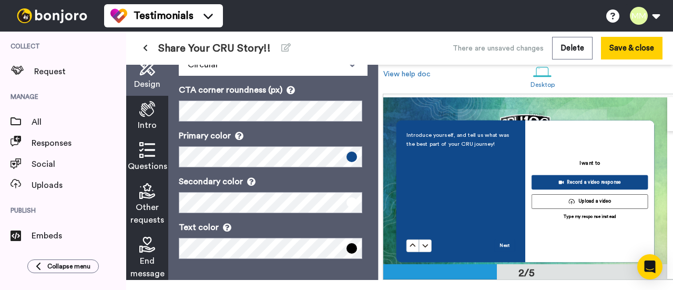
scroll to position [229, 0]
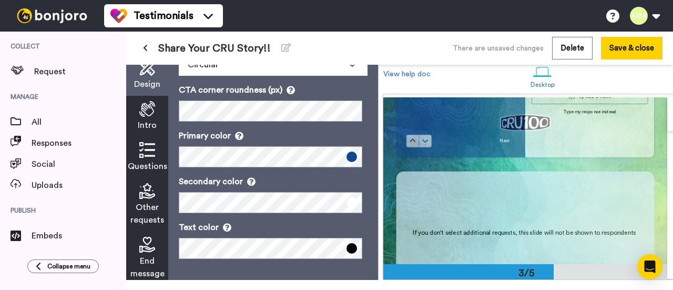
scroll to position [335, 0]
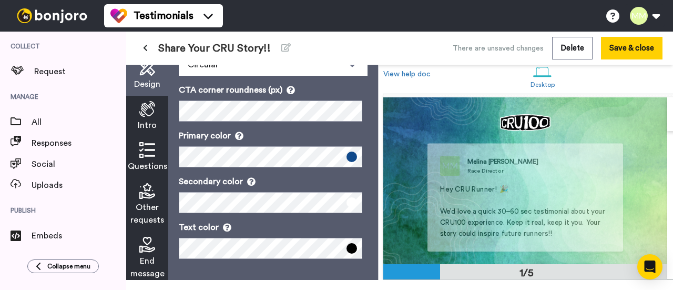
scroll to position [0, 0]
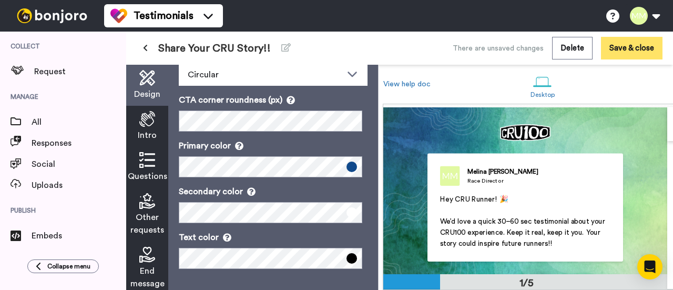
click at [623, 48] on button "Save & close" at bounding box center [631, 48] width 61 height 23
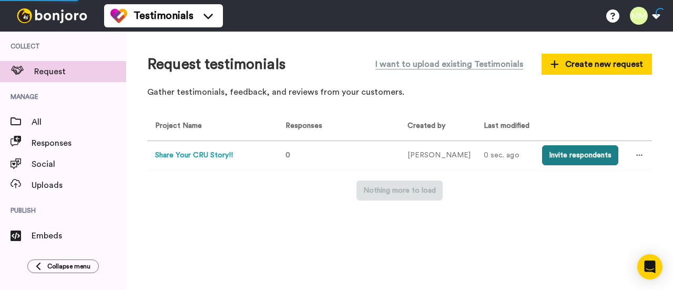
click at [576, 159] on button "Invite respondents" at bounding box center [580, 155] width 76 height 20
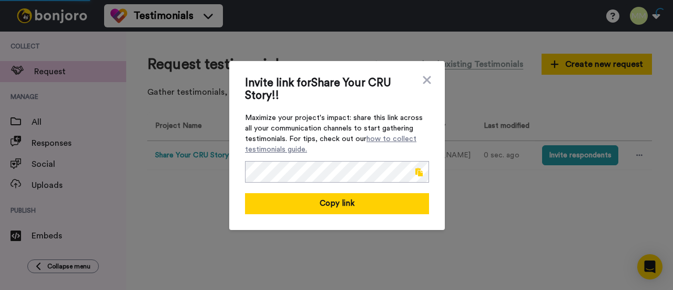
click at [415, 173] on span at bounding box center [418, 172] width 7 height 8
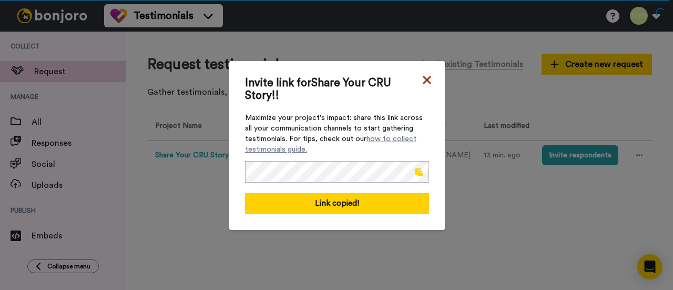
click at [421, 84] on icon at bounding box center [426, 80] width 11 height 13
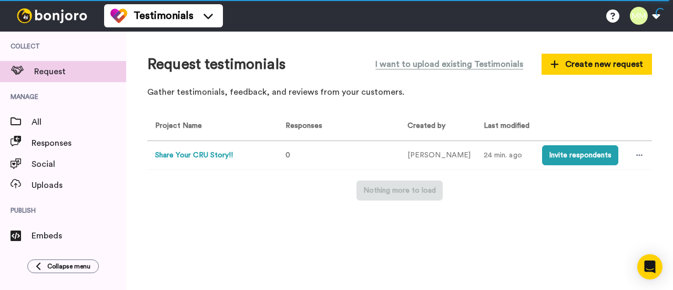
click at [219, 157] on button "Share Your CRU Story!!" at bounding box center [194, 155] width 78 height 11
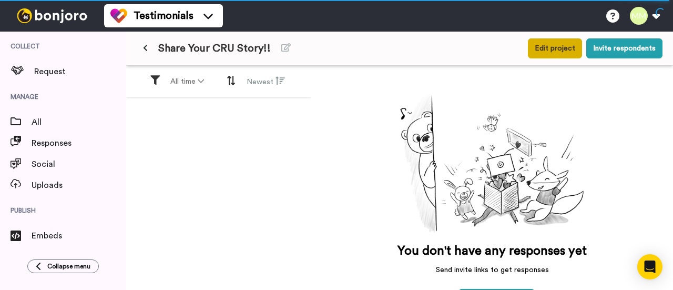
click at [557, 48] on button "Edit project" at bounding box center [555, 48] width 54 height 20
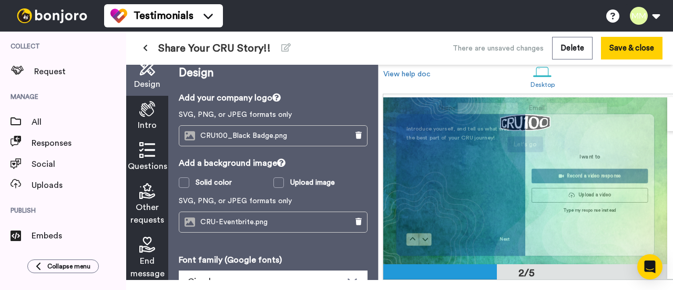
scroll to position [207, 0]
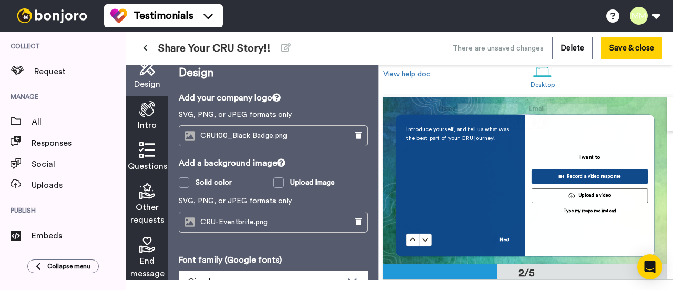
click at [544, 169] on button "Record a video response" at bounding box center [589, 176] width 116 height 15
click at [142, 122] on span "Intro" at bounding box center [147, 125] width 19 height 13
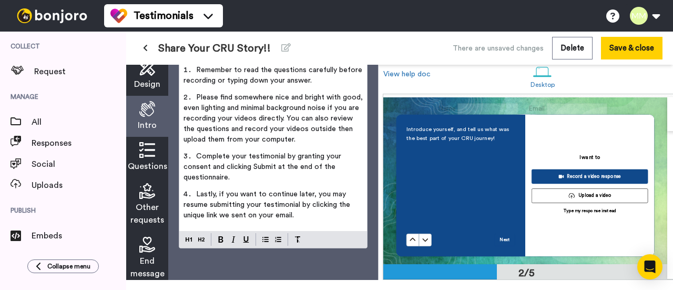
scroll to position [197, 0]
click at [144, 171] on span "Questions" at bounding box center [147, 166] width 39 height 13
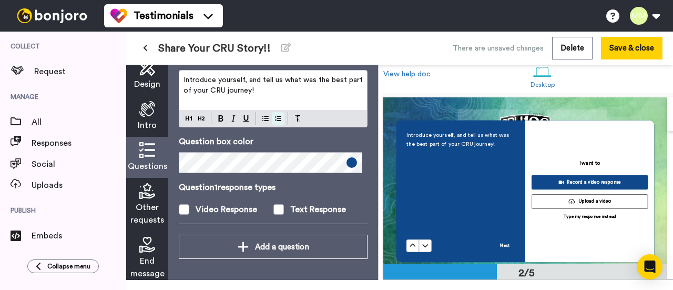
scroll to position [60, 0]
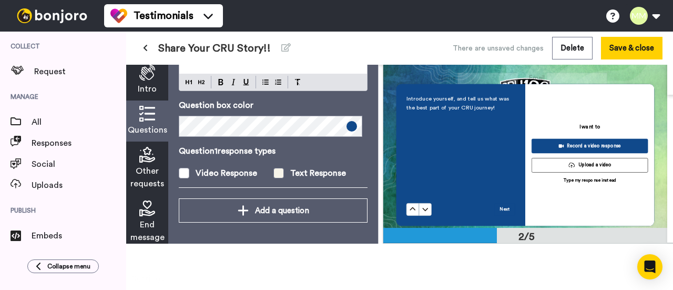
click at [273, 168] on span at bounding box center [278, 173] width 11 height 11
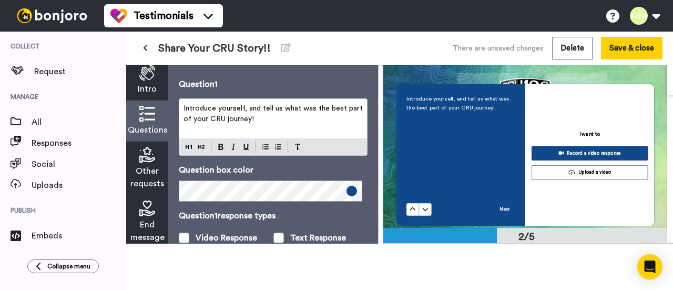
scroll to position [13, 0]
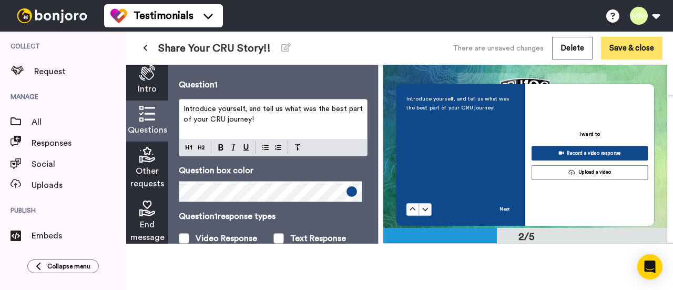
click at [630, 50] on button "Save & close" at bounding box center [631, 48] width 61 height 23
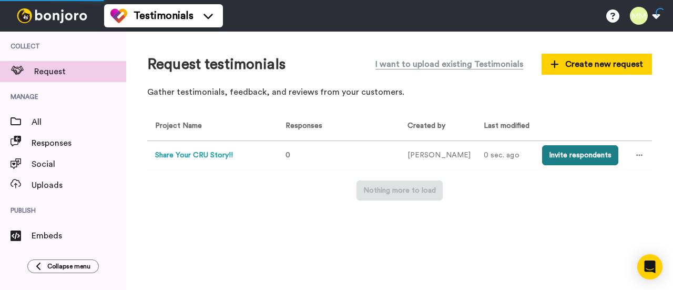
click at [580, 154] on button "Invite respondents" at bounding box center [580, 155] width 76 height 20
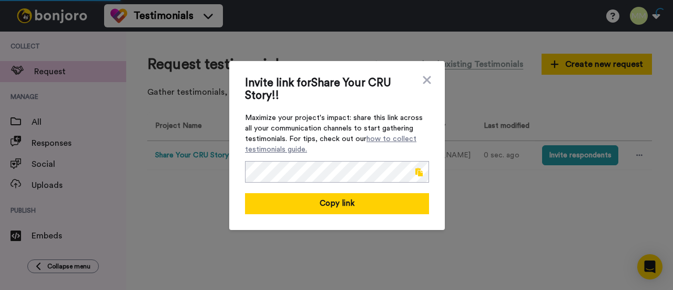
click at [415, 174] on span at bounding box center [418, 172] width 7 height 8
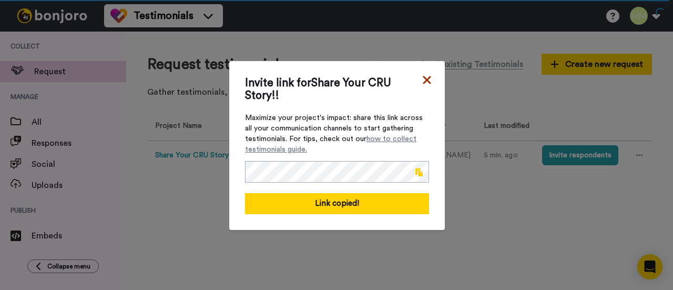
click at [422, 77] on icon at bounding box center [426, 80] width 11 height 13
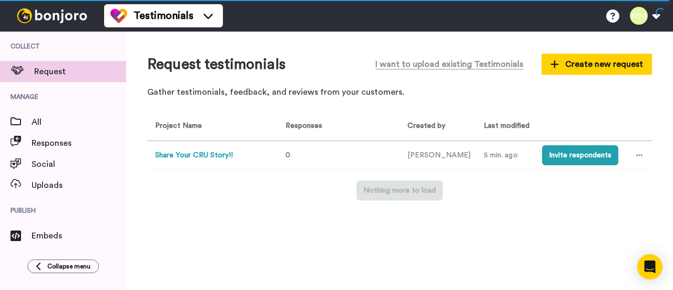
click at [205, 158] on button "Share Your CRU Story!!" at bounding box center [194, 155] width 78 height 11
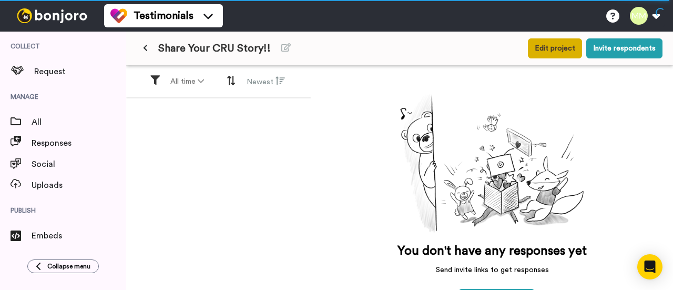
click at [549, 52] on button "Edit project" at bounding box center [555, 48] width 54 height 20
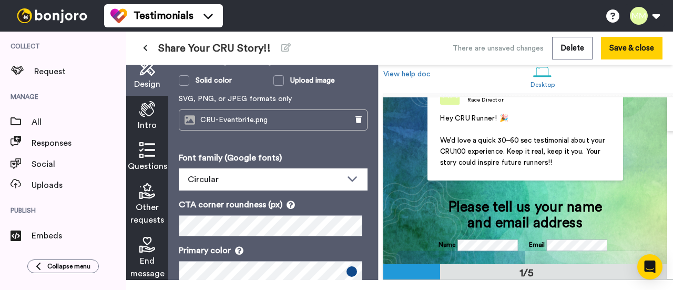
scroll to position [71, 0]
click at [158, 132] on div "Intro" at bounding box center [147, 116] width 42 height 41
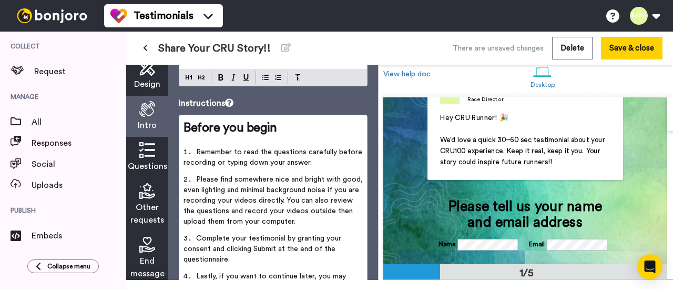
scroll to position [0, 0]
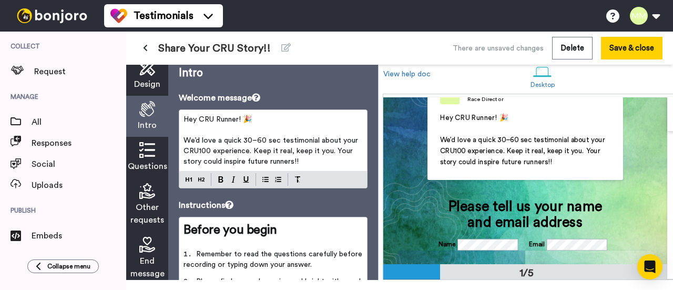
click at [148, 153] on icon at bounding box center [147, 150] width 16 height 16
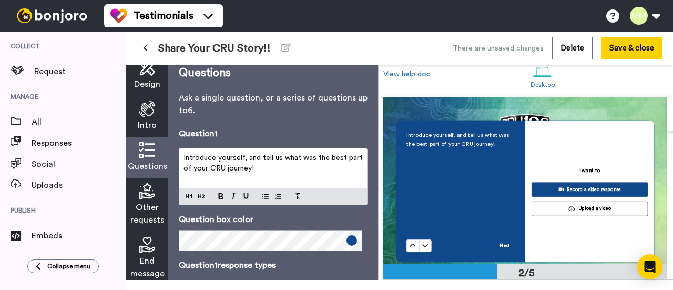
scroll to position [91, 0]
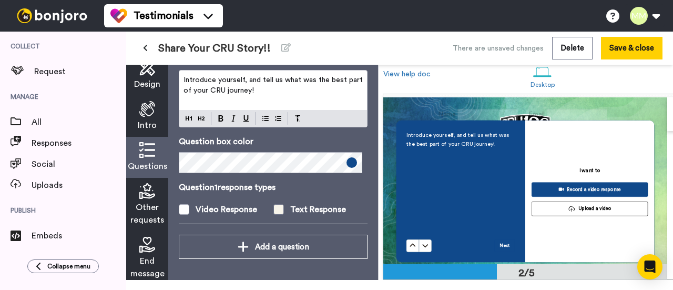
click at [273, 204] on span at bounding box center [278, 209] width 11 height 11
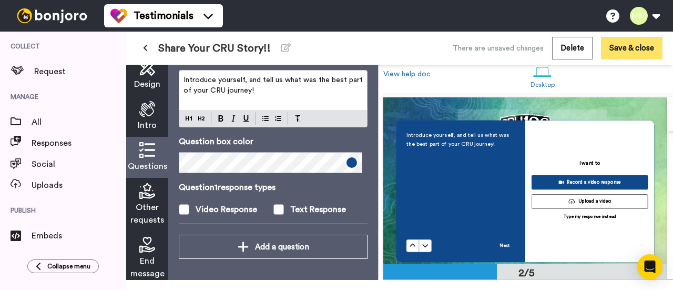
click at [617, 51] on button "Save & close" at bounding box center [631, 48] width 61 height 23
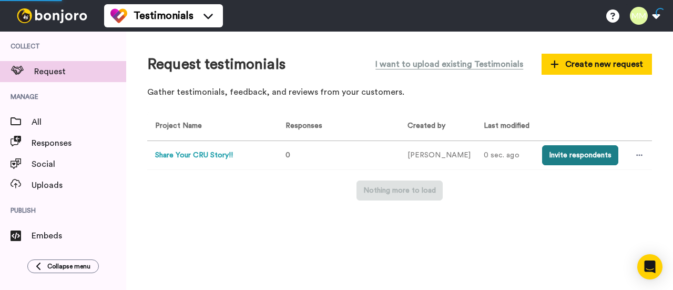
click at [552, 160] on button "Invite respondents" at bounding box center [580, 155] width 76 height 20
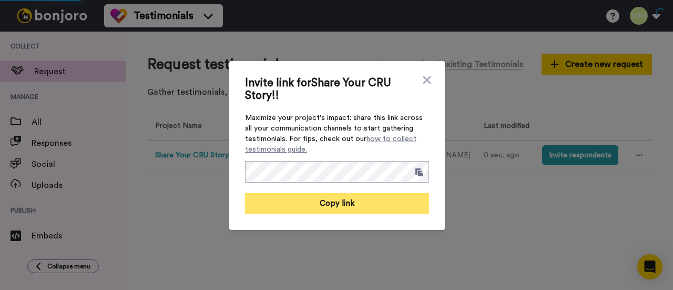
click at [387, 210] on button "Copy link" at bounding box center [337, 203] width 184 height 21
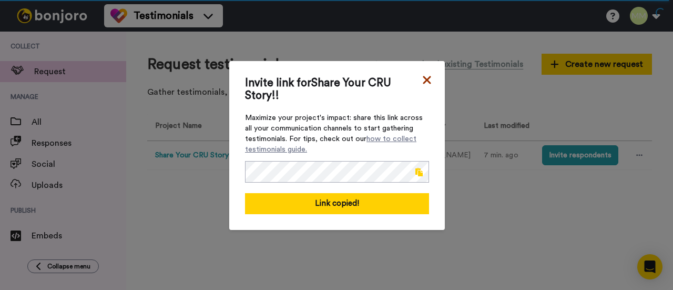
click at [423, 80] on icon at bounding box center [427, 80] width 8 height 8
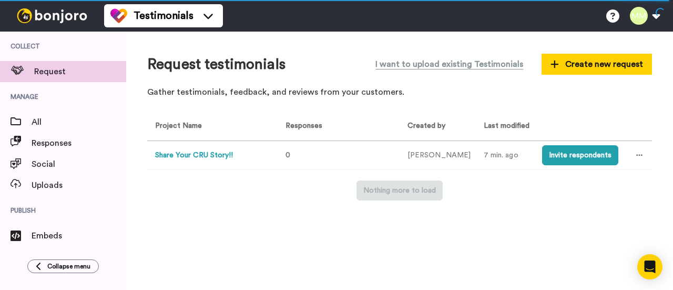
click at [205, 156] on button "Share Your CRU Story!!" at bounding box center [194, 155] width 78 height 11
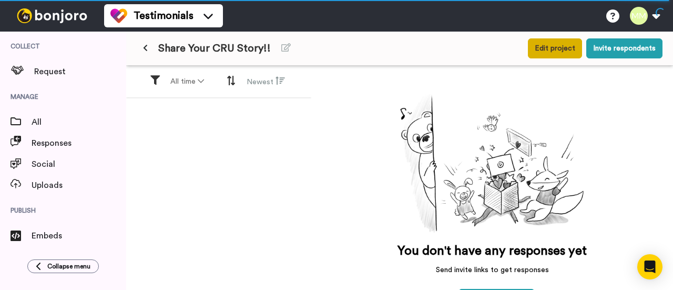
click at [547, 47] on button "Edit project" at bounding box center [555, 48] width 54 height 20
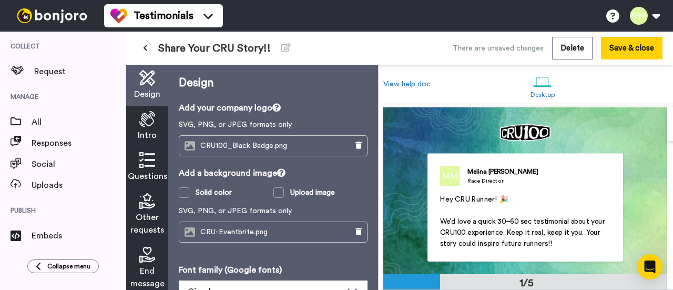
scroll to position [10, 0]
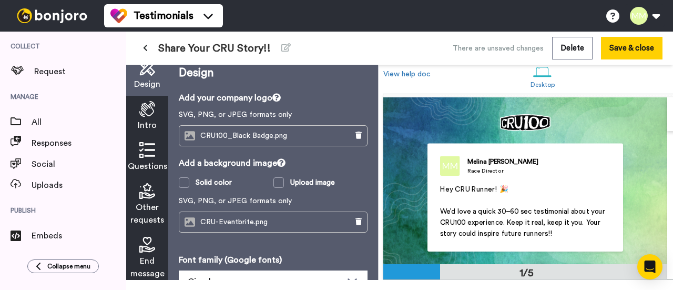
click at [467, 210] on span "We’d love a quick 30–60 sec testimonial about your CRU100 experience. Keep it r…" at bounding box center [523, 222] width 167 height 29
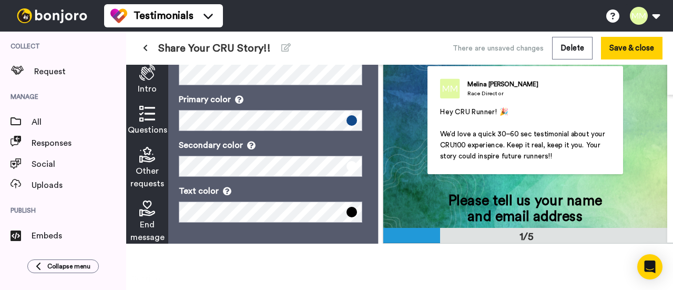
scroll to position [0, 0]
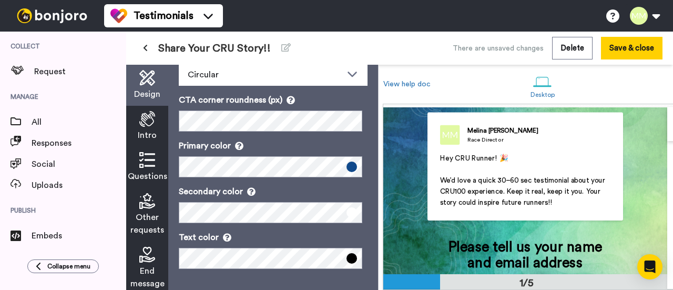
click at [147, 122] on icon at bounding box center [147, 119] width 16 height 16
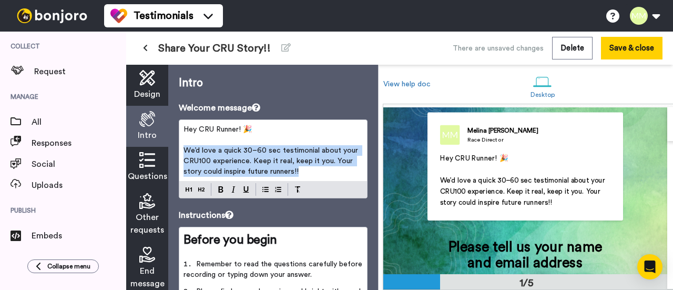
drag, startPoint x: 301, startPoint y: 172, endPoint x: 181, endPoint y: 151, distance: 121.7
click at [181, 151] on div "Hey CRU Runner! 🎉 ﻿ We’d love a quick 30–60 sec testimonial about your CRU100 e…" at bounding box center [273, 150] width 188 height 61
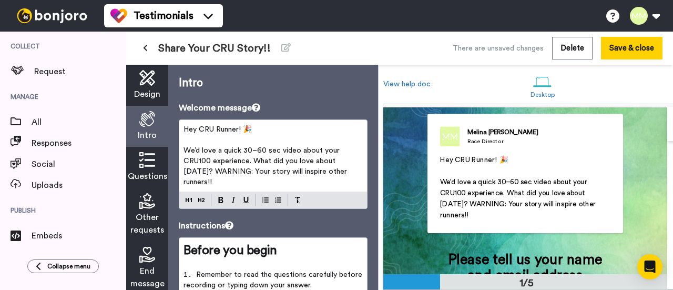
scroll to position [36, 0]
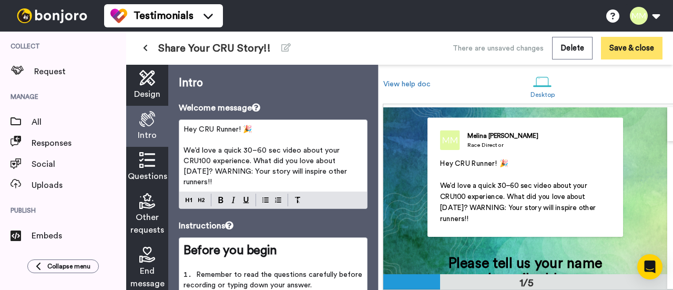
click at [613, 49] on button "Save & close" at bounding box center [631, 48] width 61 height 23
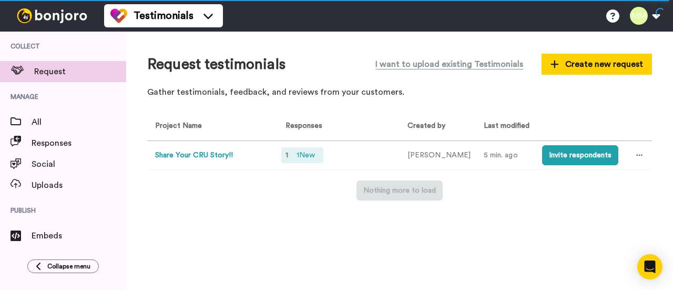
click at [289, 157] on div "1 1 New" at bounding box center [302, 155] width 42 height 16
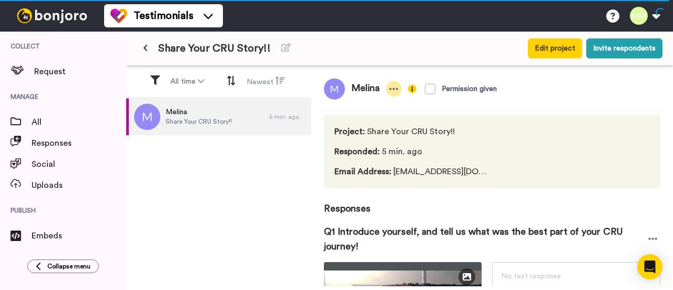
click at [392, 91] on icon at bounding box center [393, 89] width 9 height 11
click at [431, 210] on span "Responses" at bounding box center [492, 201] width 336 height 27
click at [394, 86] on icon at bounding box center [393, 89] width 9 height 11
click at [379, 119] on li "Delete response" at bounding box center [360, 121] width 90 height 15
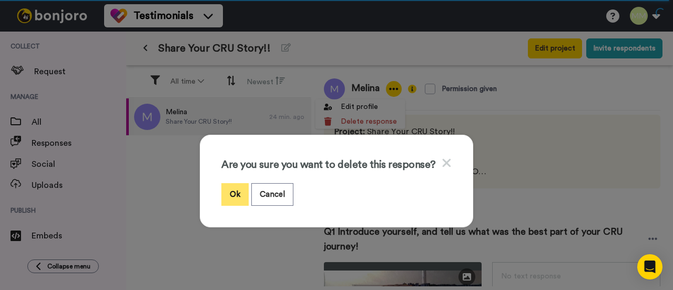
click at [227, 194] on button "Ok" at bounding box center [234, 194] width 27 height 23
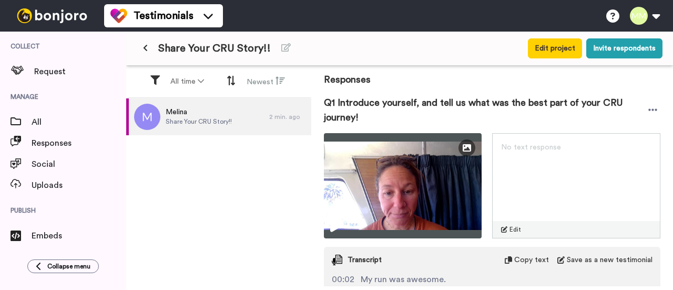
scroll to position [129, 0]
click at [378, 203] on img at bounding box center [403, 184] width 158 height 105
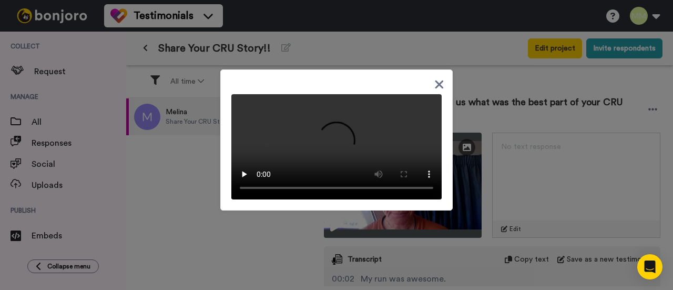
click at [436, 80] on icon at bounding box center [439, 84] width 8 height 8
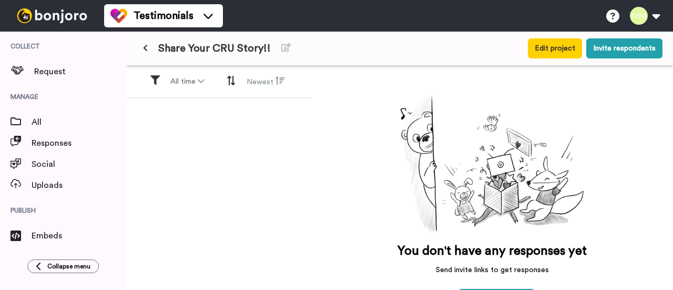
click at [145, 50] on icon at bounding box center [145, 47] width 5 height 7
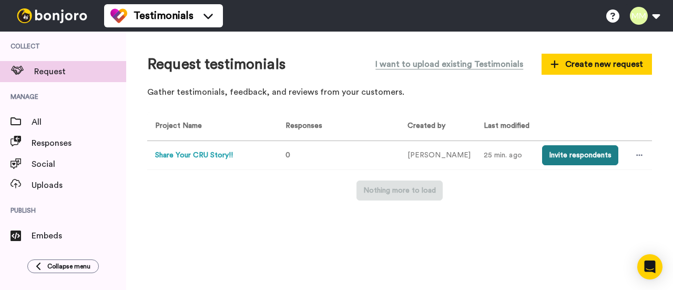
click at [571, 158] on button "Invite respondents" at bounding box center [580, 155] width 76 height 20
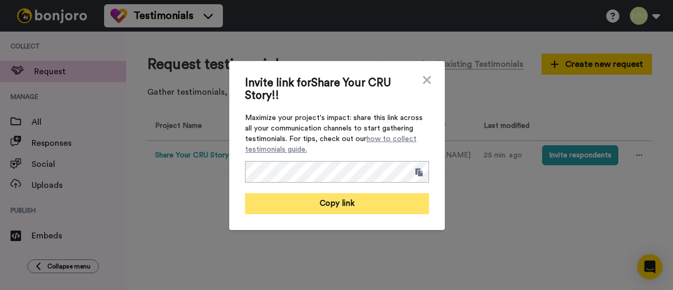
click at [345, 201] on button "Copy link" at bounding box center [337, 203] width 184 height 21
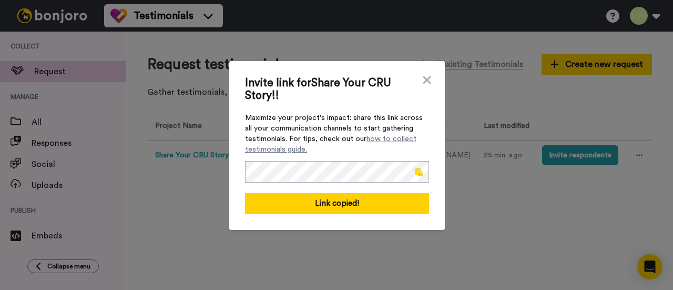
click at [415, 170] on span at bounding box center [418, 172] width 7 height 8
click at [418, 172] on span at bounding box center [418, 172] width 7 height 8
click at [423, 80] on icon at bounding box center [427, 80] width 8 height 8
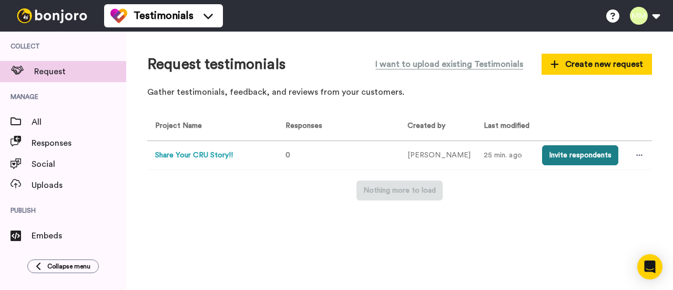
click at [549, 158] on button "Invite respondents" at bounding box center [580, 155] width 76 height 20
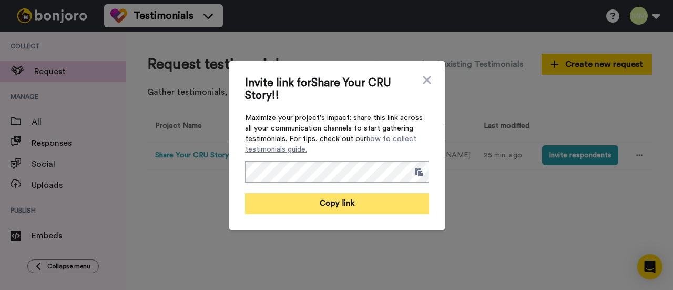
click at [393, 201] on button "Copy link" at bounding box center [337, 203] width 184 height 21
